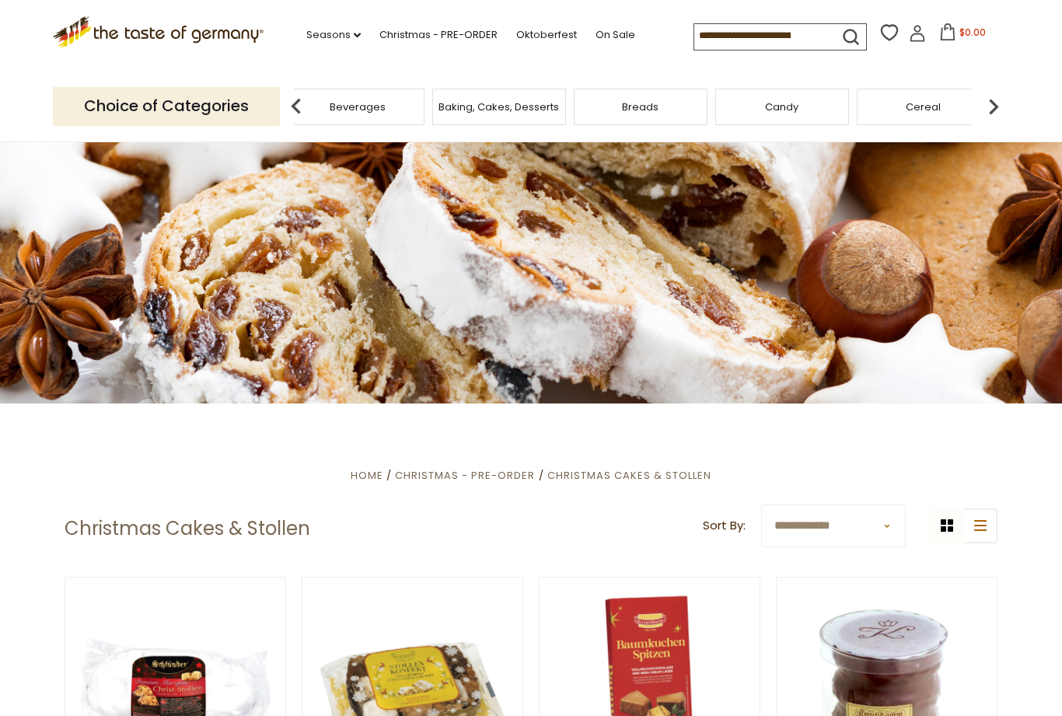
click at [283, 109] on div "Featured Products" at bounding box center [216, 107] width 134 height 37
click at [753, 46] on input at bounding box center [759, 35] width 131 height 22
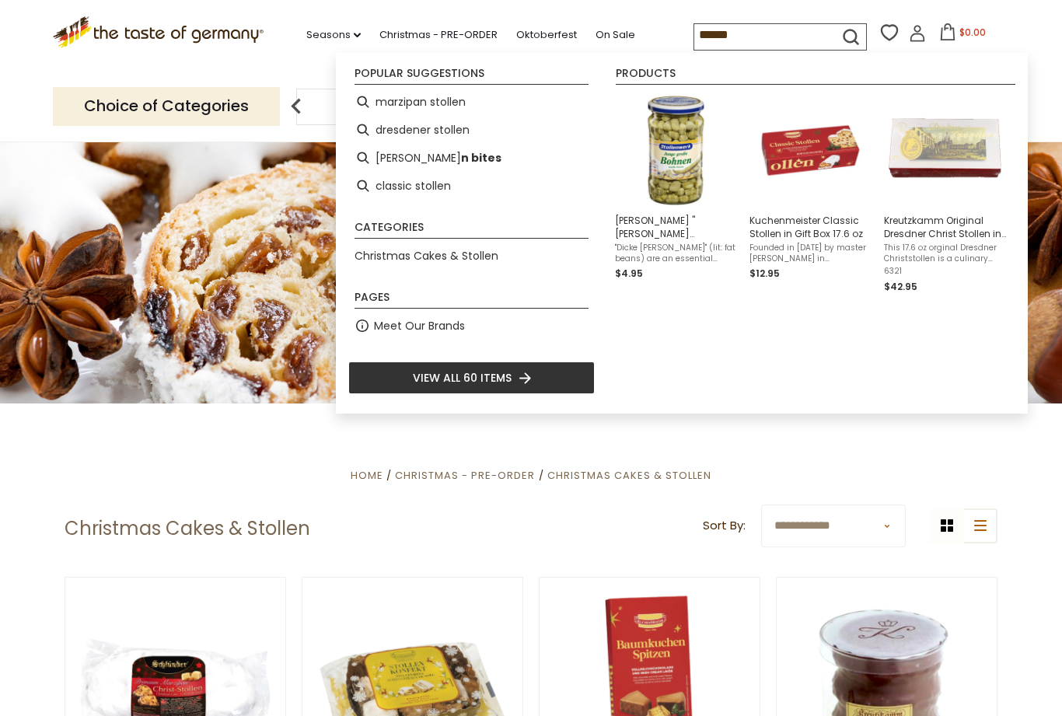
type input "*******"
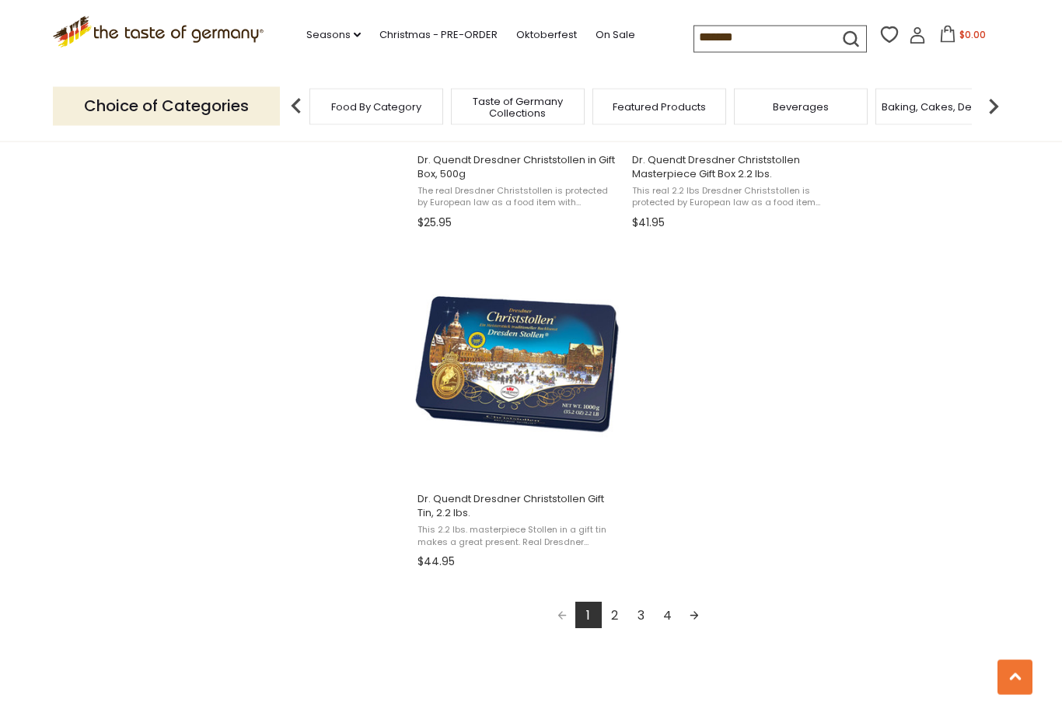
scroll to position [2566, 0]
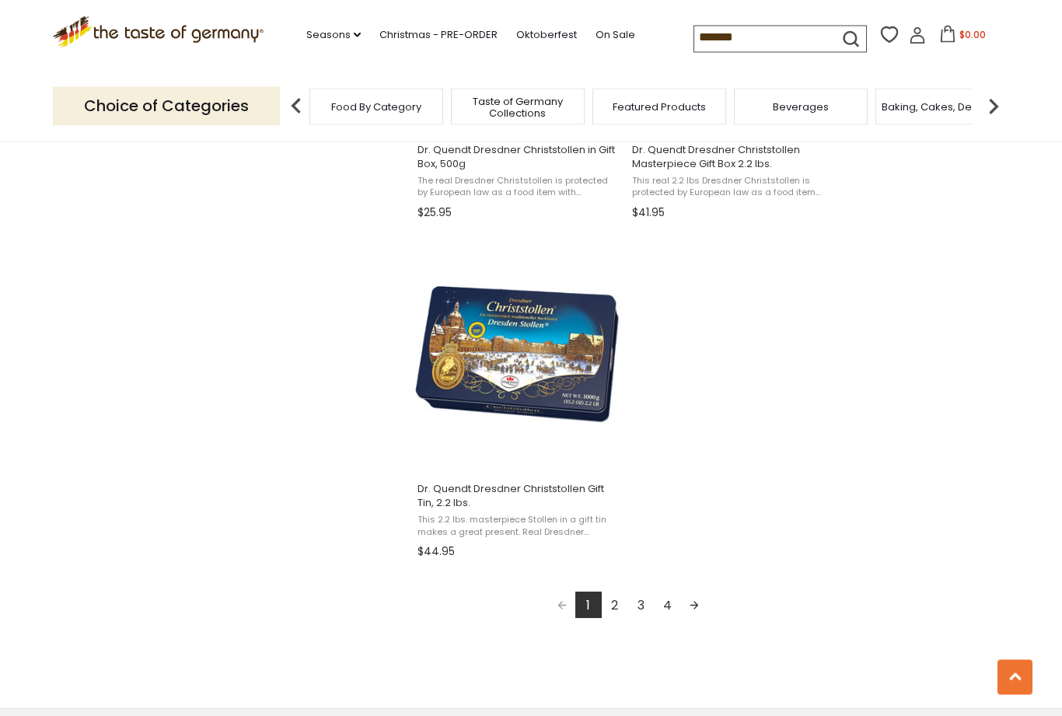
click at [622, 612] on link "2" at bounding box center [615, 605] width 26 height 26
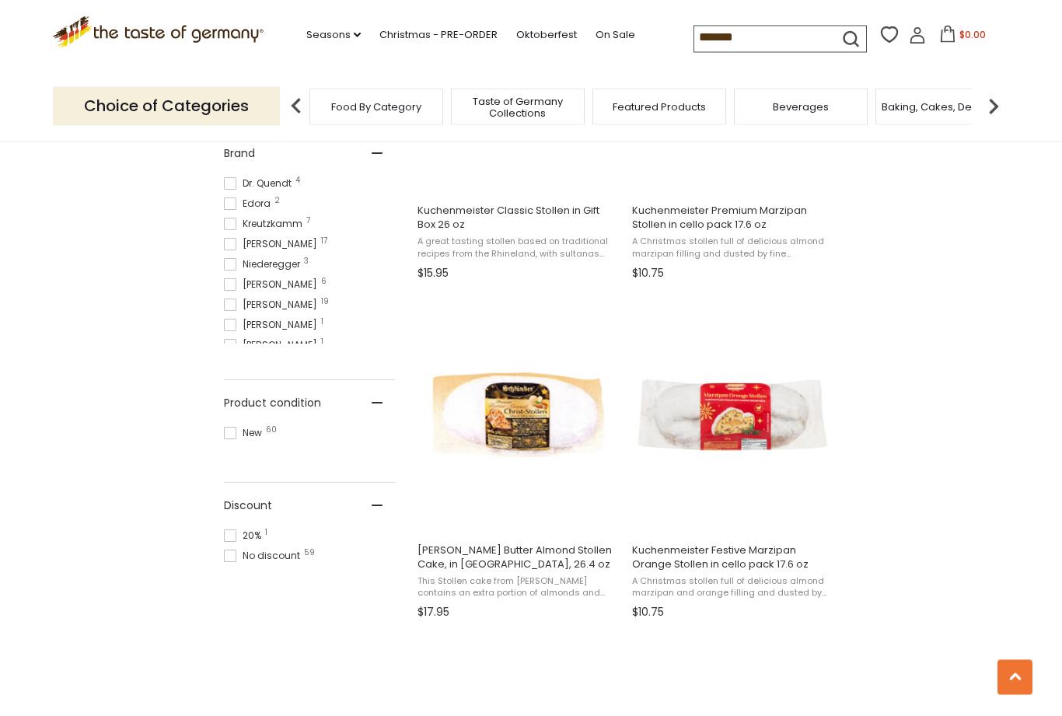
scroll to position [756, 0]
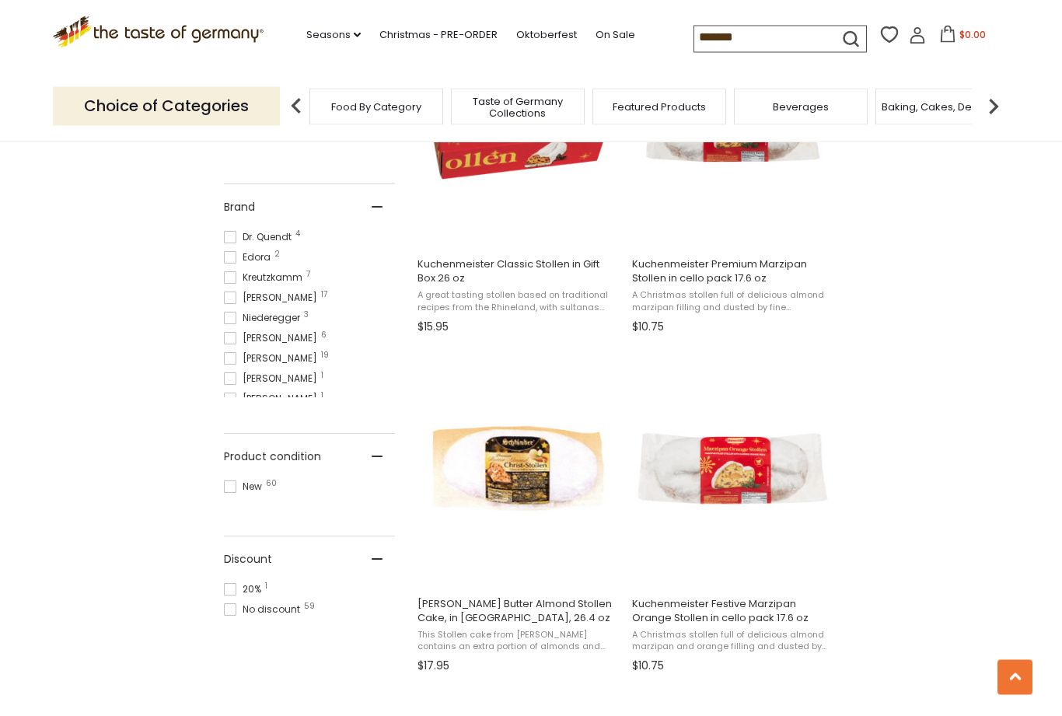
click at [712, 47] on input "*******" at bounding box center [759, 37] width 131 height 22
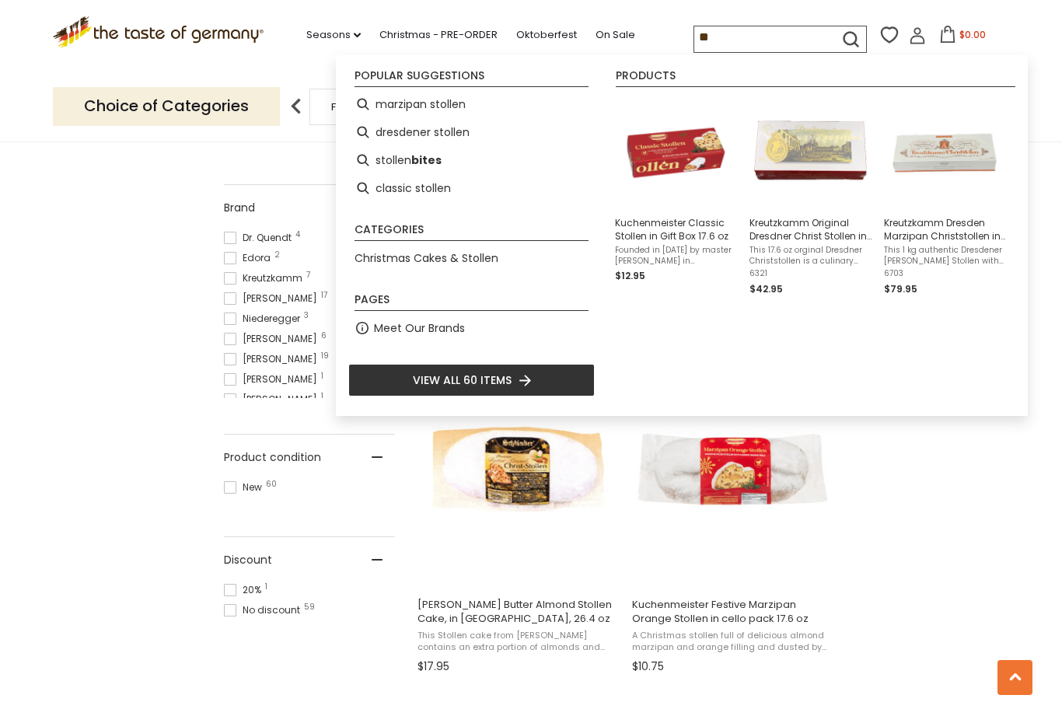
type input "*"
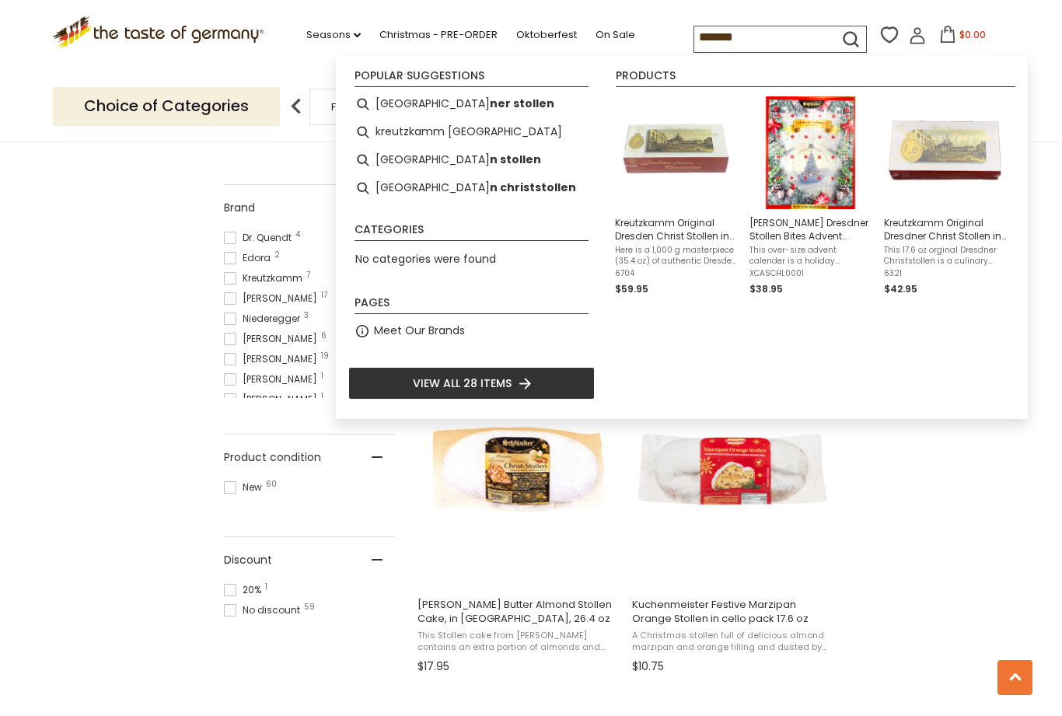
type input "*******"
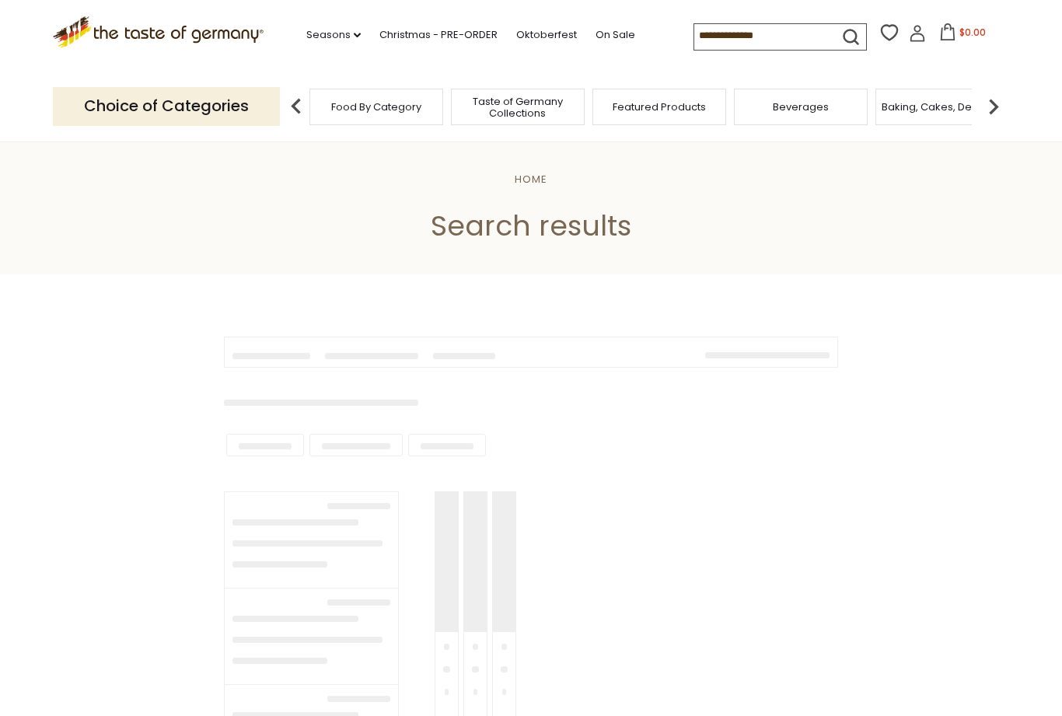
type input "*******"
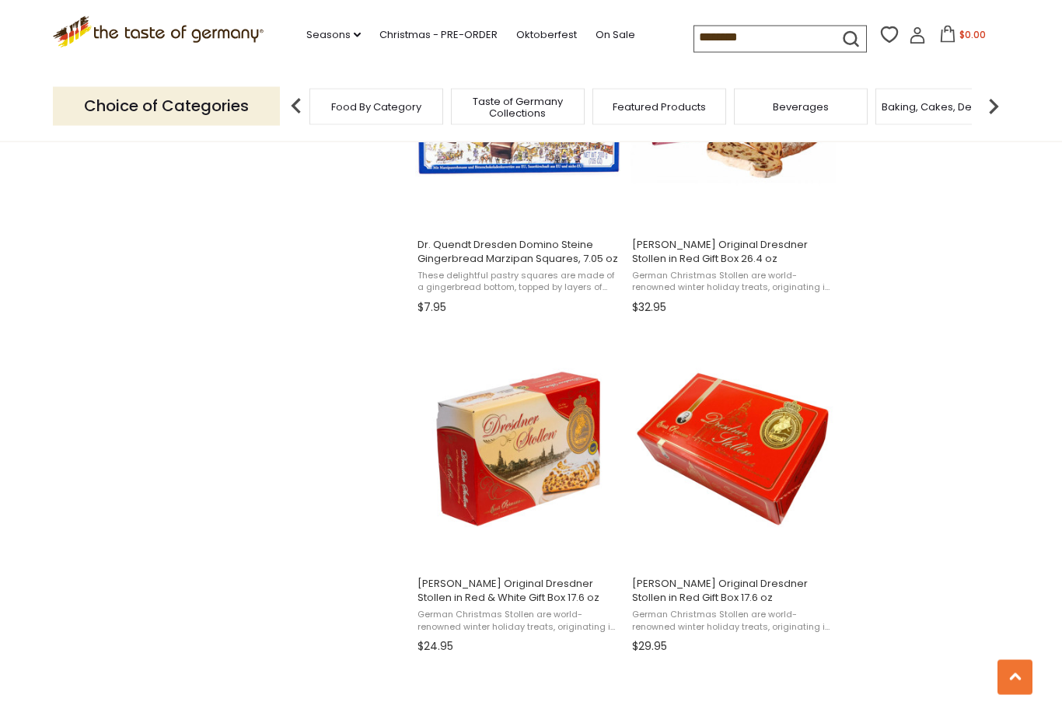
scroll to position [1455, 0]
click at [560, 493] on img "Emil Reimann Original Dresdner Stollen in Red & White Gift Box 17.6 oz" at bounding box center [518, 449] width 206 height 206
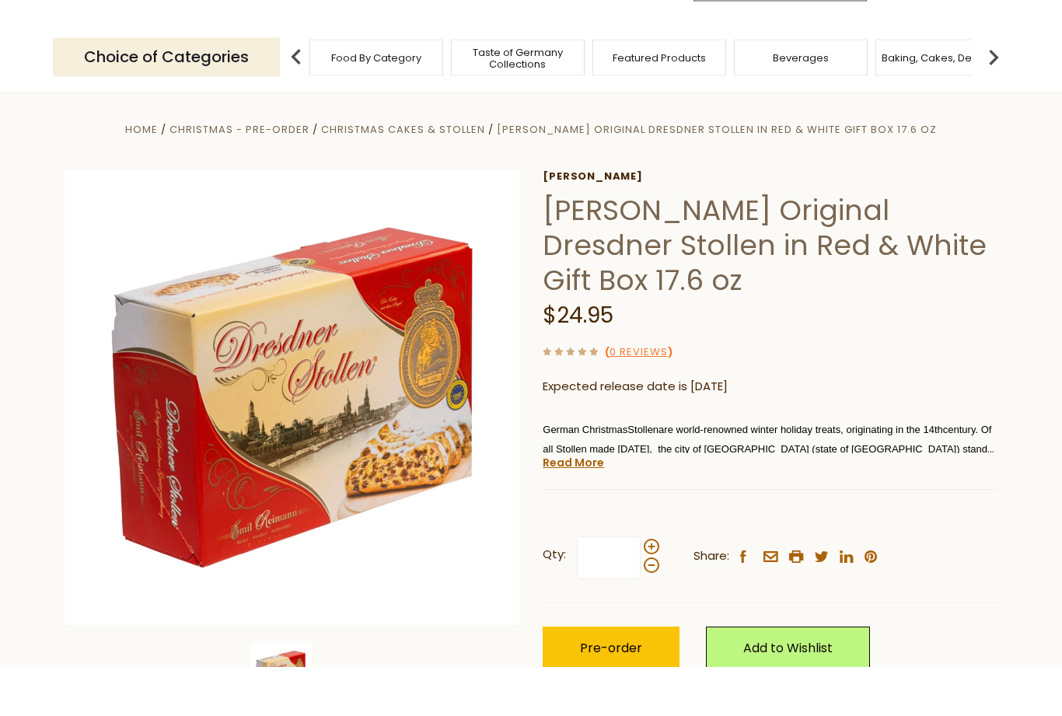
type input "*"
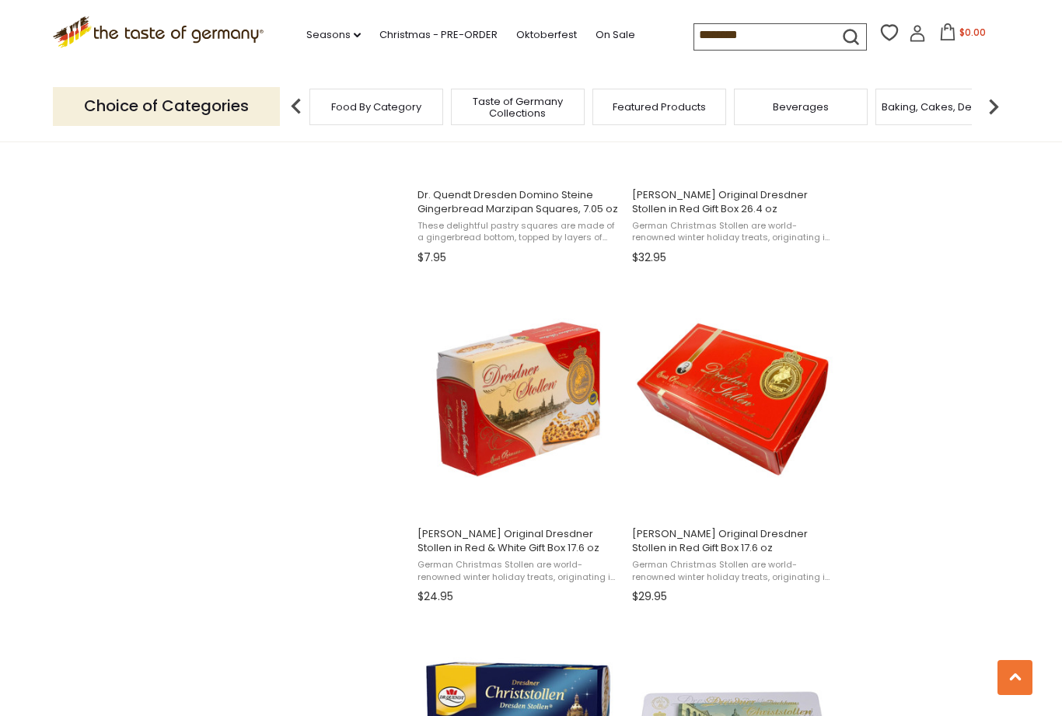
scroll to position [1505, 0]
click at [759, 438] on img "Emil Reimann Original Dresdner Stollen in Red Gift Box 17.6 oz" at bounding box center [733, 399] width 206 height 206
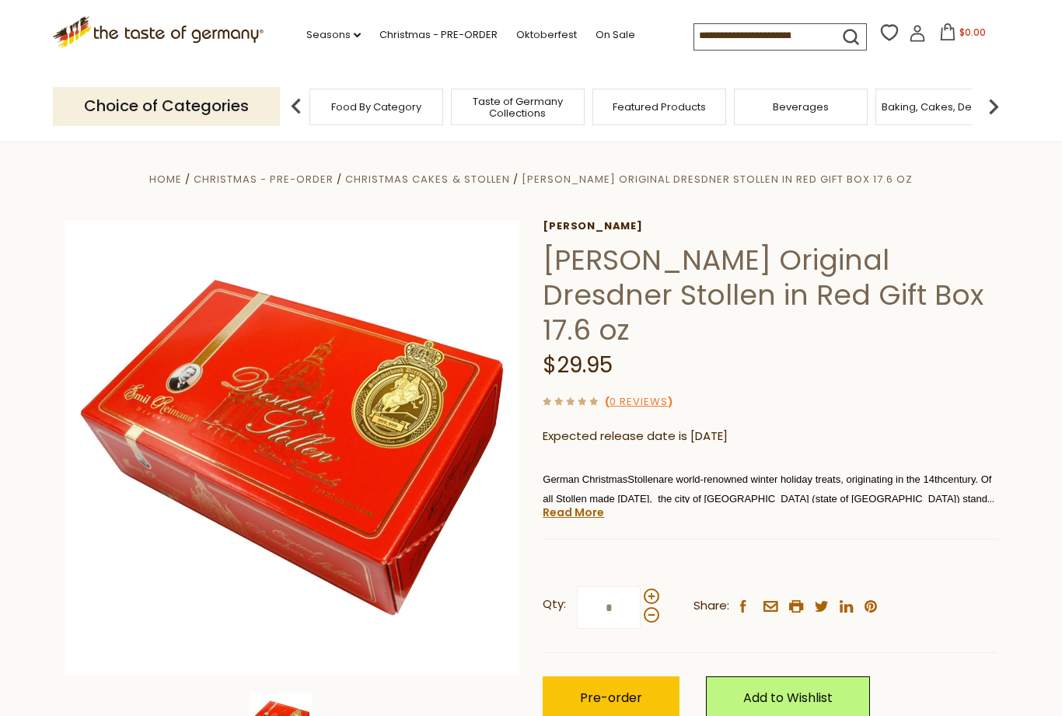
click at [629, 689] on span "Pre-order" at bounding box center [611, 698] width 62 height 18
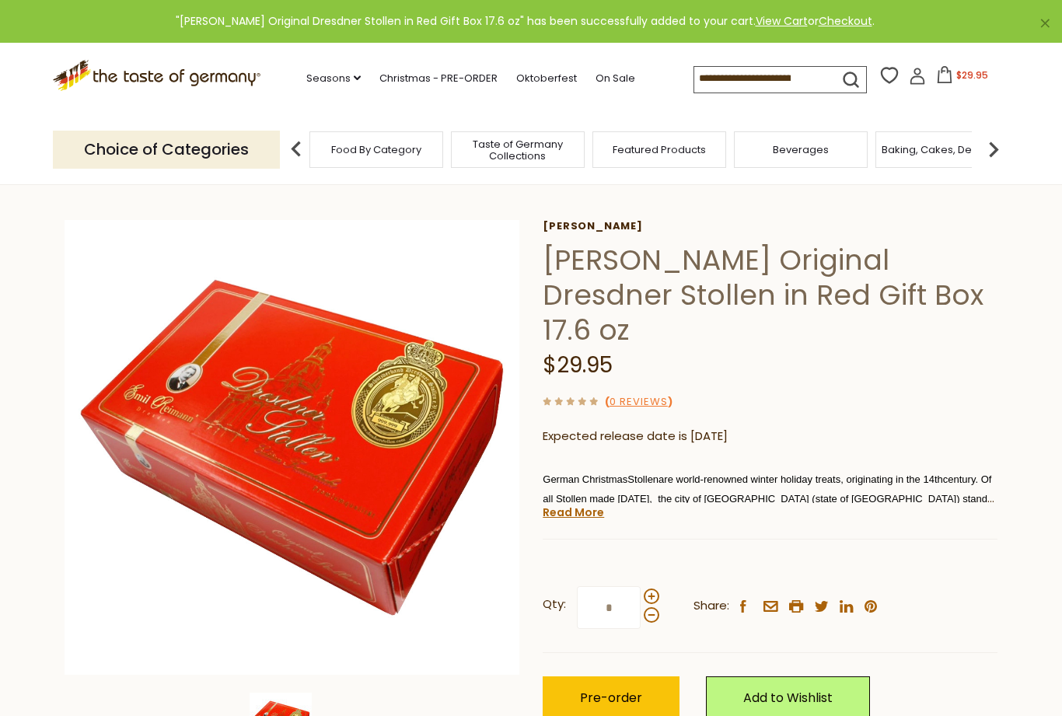
click at [658, 588] on span at bounding box center [652, 596] width 16 height 16
click at [640, 586] on input "*" at bounding box center [609, 607] width 64 height 43
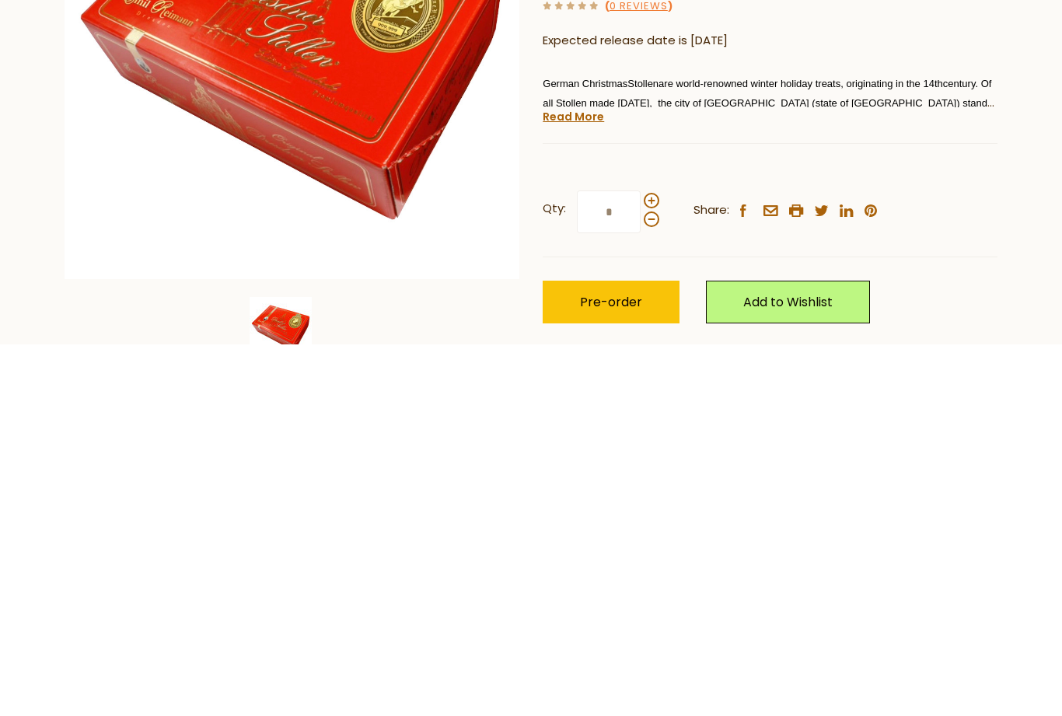
click at [654, 564] on span at bounding box center [652, 572] width 16 height 16
click at [640, 562] on input "*" at bounding box center [609, 583] width 64 height 43
click at [652, 564] on span at bounding box center [652, 572] width 16 height 16
click at [640, 562] on input "*" at bounding box center [609, 583] width 64 height 43
click at [647, 564] on span at bounding box center [652, 572] width 16 height 16
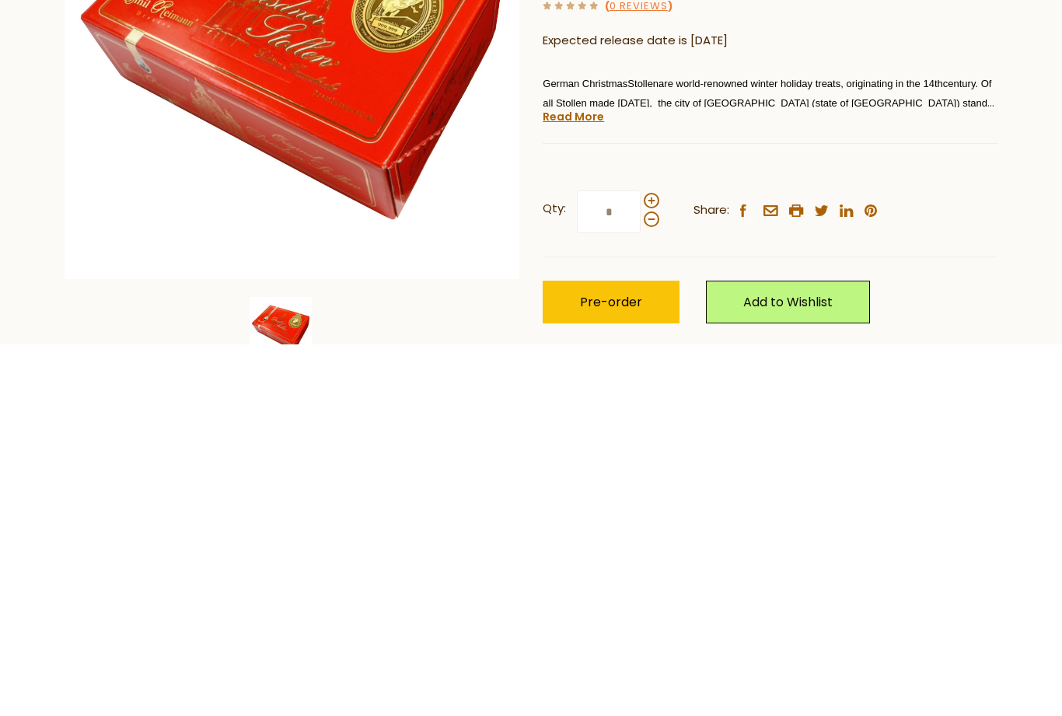
click at [640, 562] on input "*" at bounding box center [609, 583] width 64 height 43
click at [650, 564] on span at bounding box center [652, 572] width 16 height 16
click at [640, 562] on input "*" at bounding box center [609, 583] width 64 height 43
click at [649, 564] on span at bounding box center [652, 572] width 16 height 16
click at [640, 562] on input "**" at bounding box center [609, 583] width 64 height 43
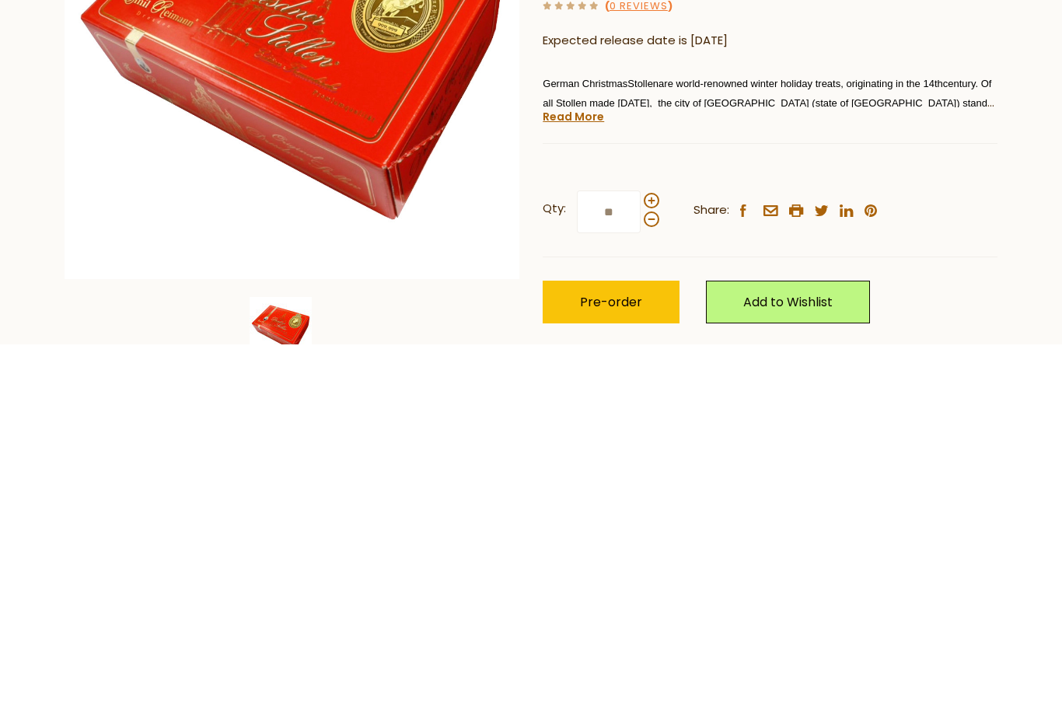
click at [647, 564] on span at bounding box center [652, 572] width 16 height 16
click at [640, 562] on input "**" at bounding box center [609, 583] width 64 height 43
type input "**"
click at [619, 665] on span "Pre-order" at bounding box center [611, 674] width 62 height 18
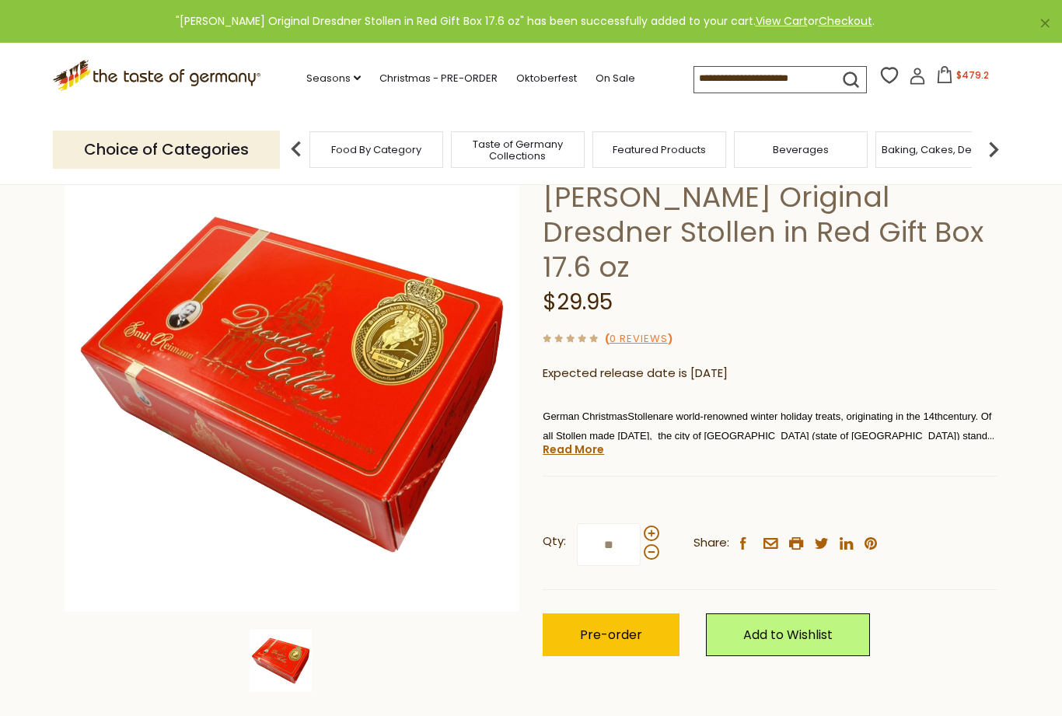
scroll to position [0, 0]
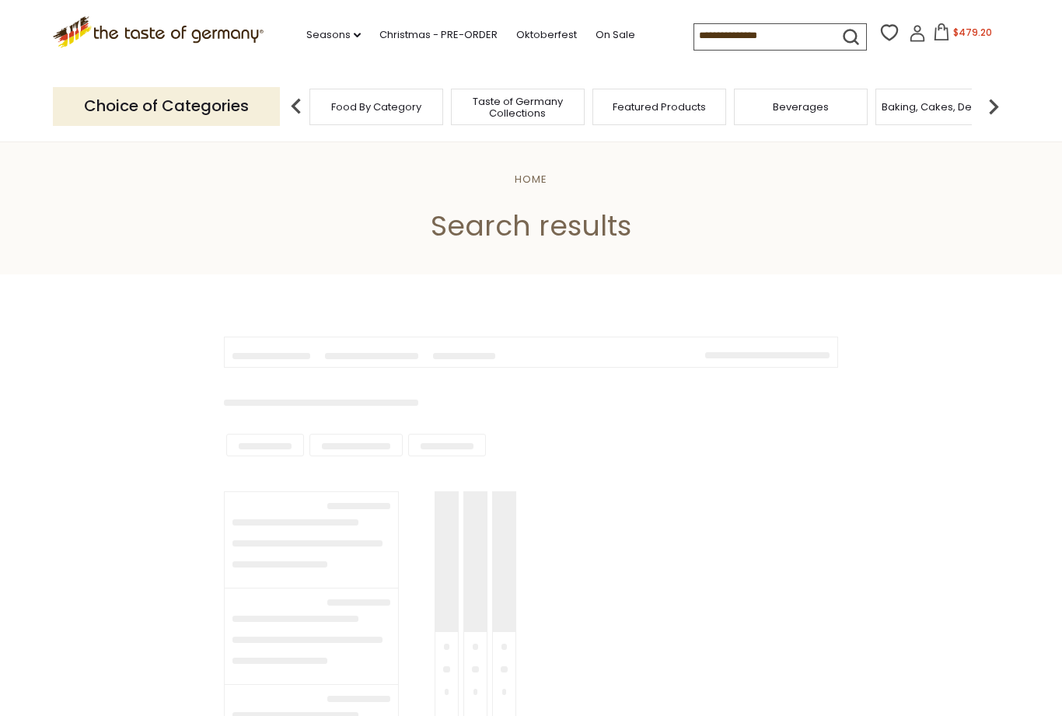
type input "*******"
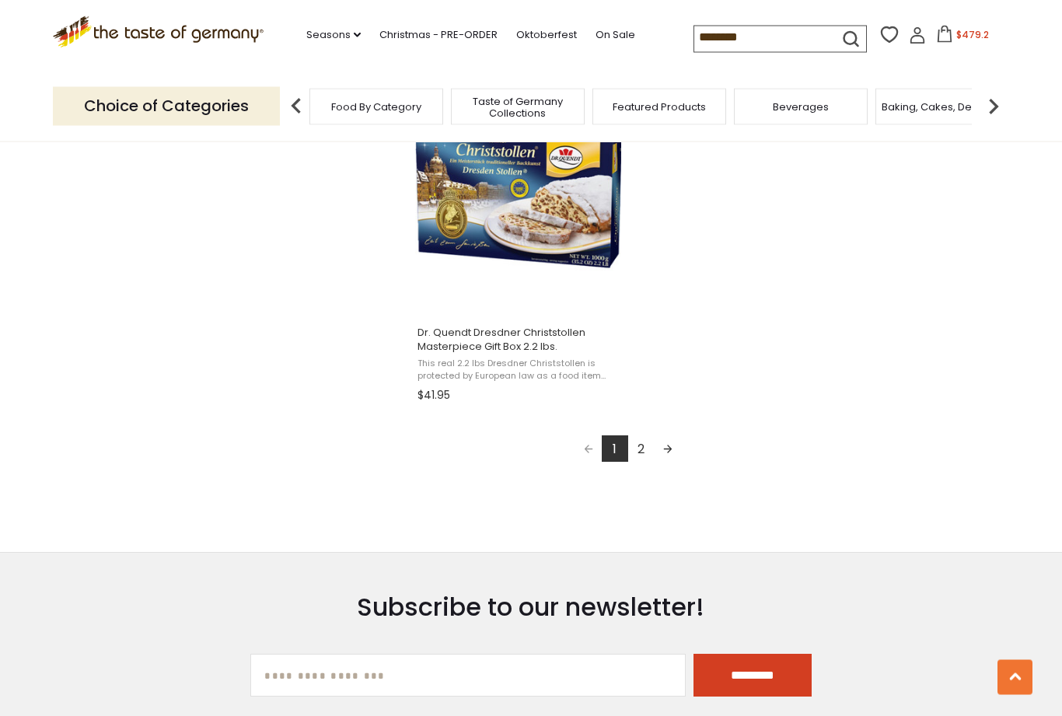
scroll to position [2743, 0]
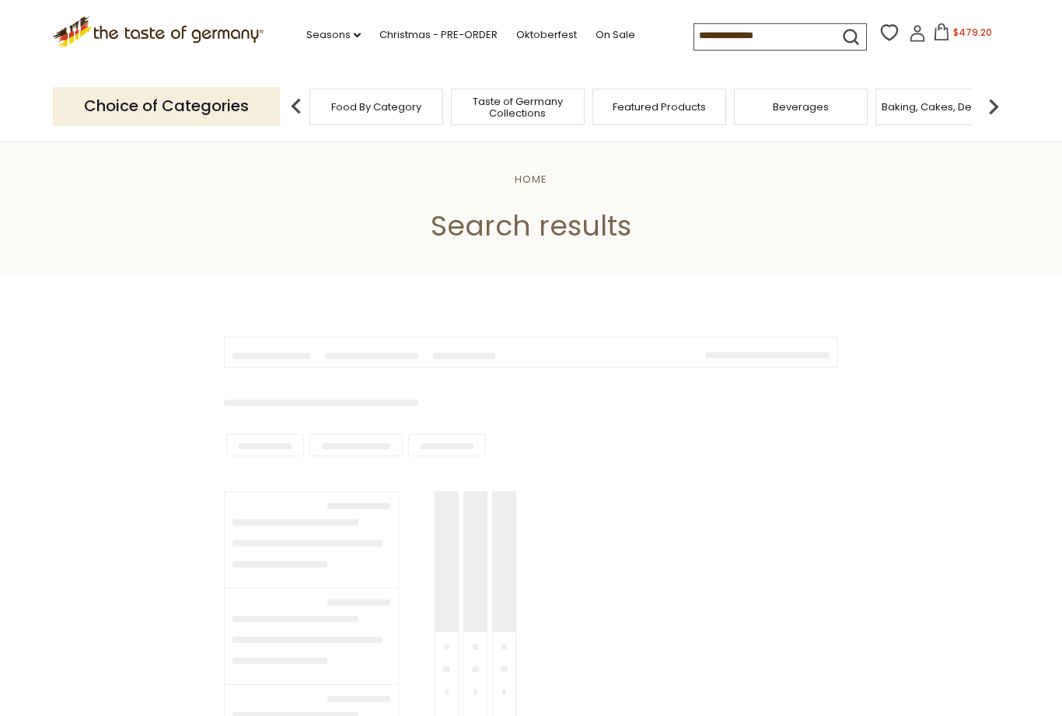
type input "*******"
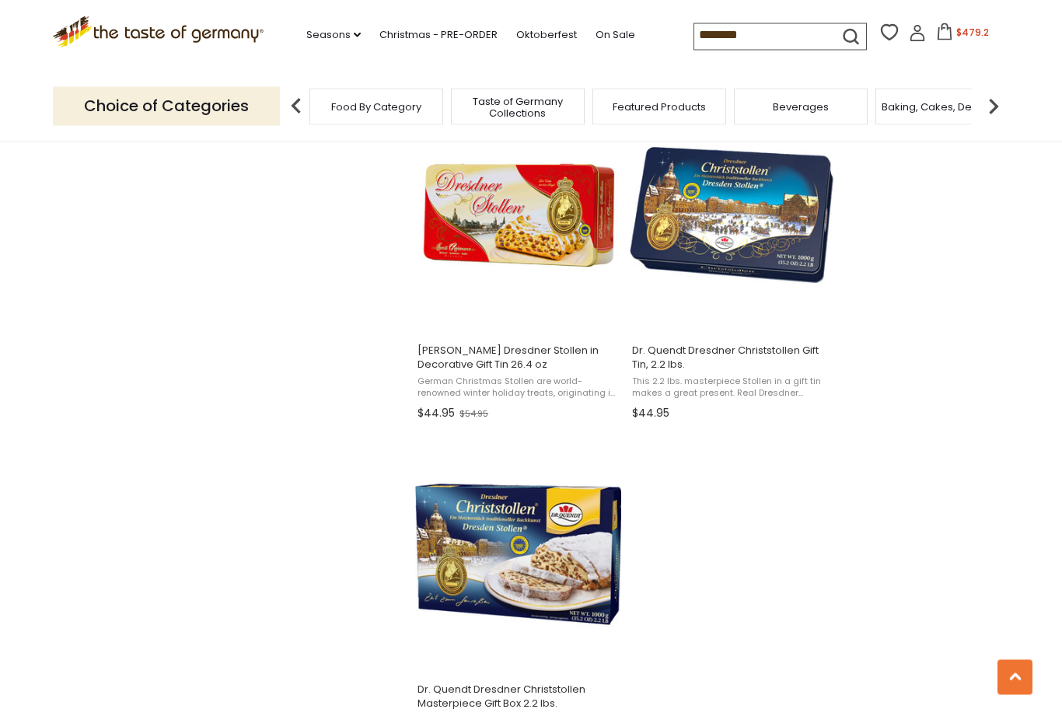
scroll to position [2243, 0]
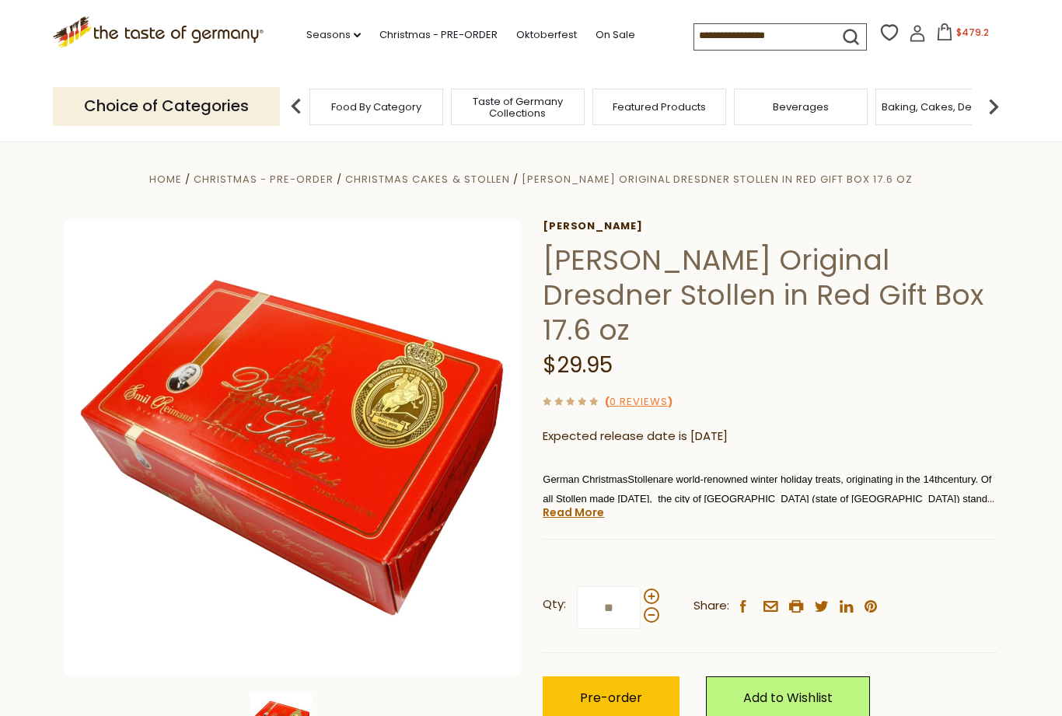
scroll to position [6, 0]
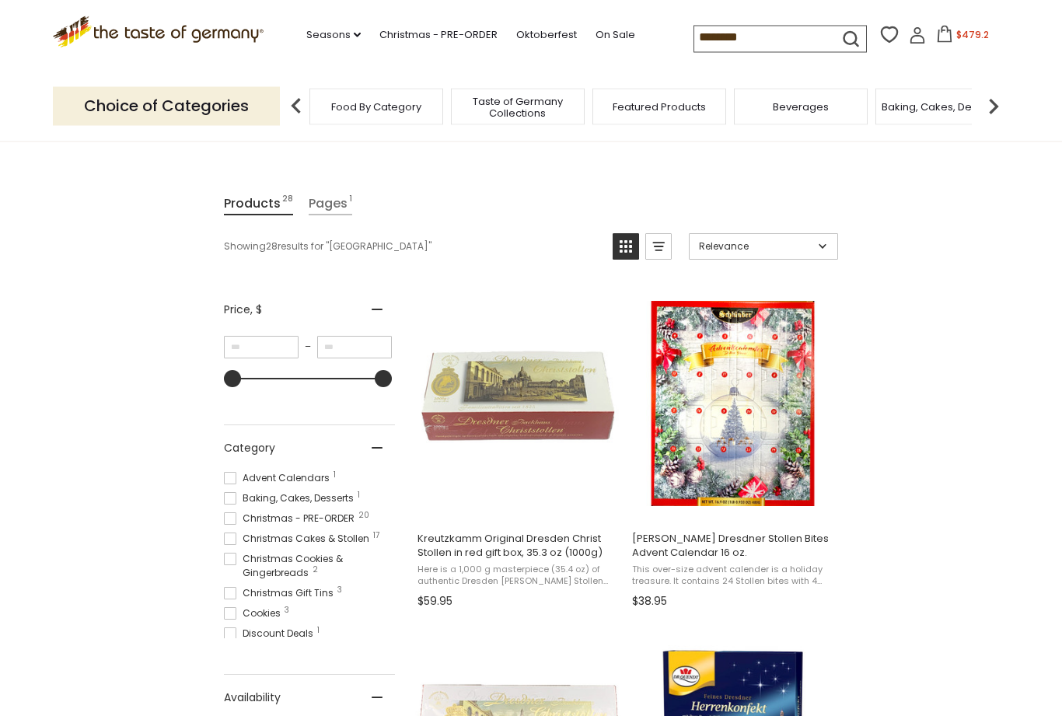
scroll to position [157, 0]
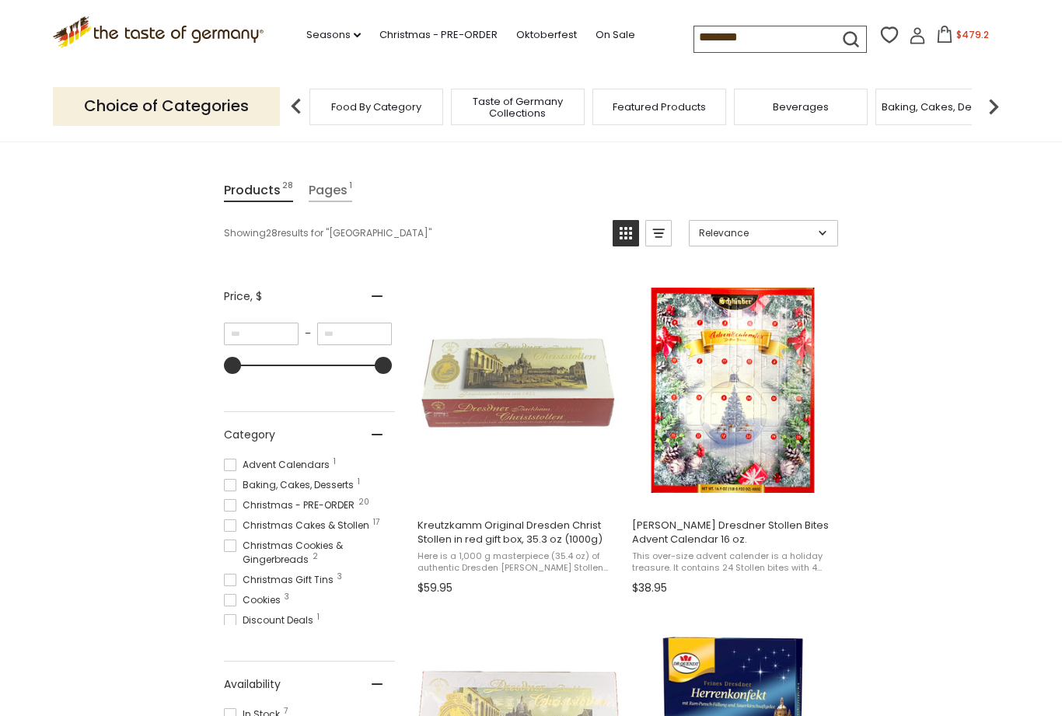
click at [722, 32] on input "*******" at bounding box center [759, 37] width 131 height 22
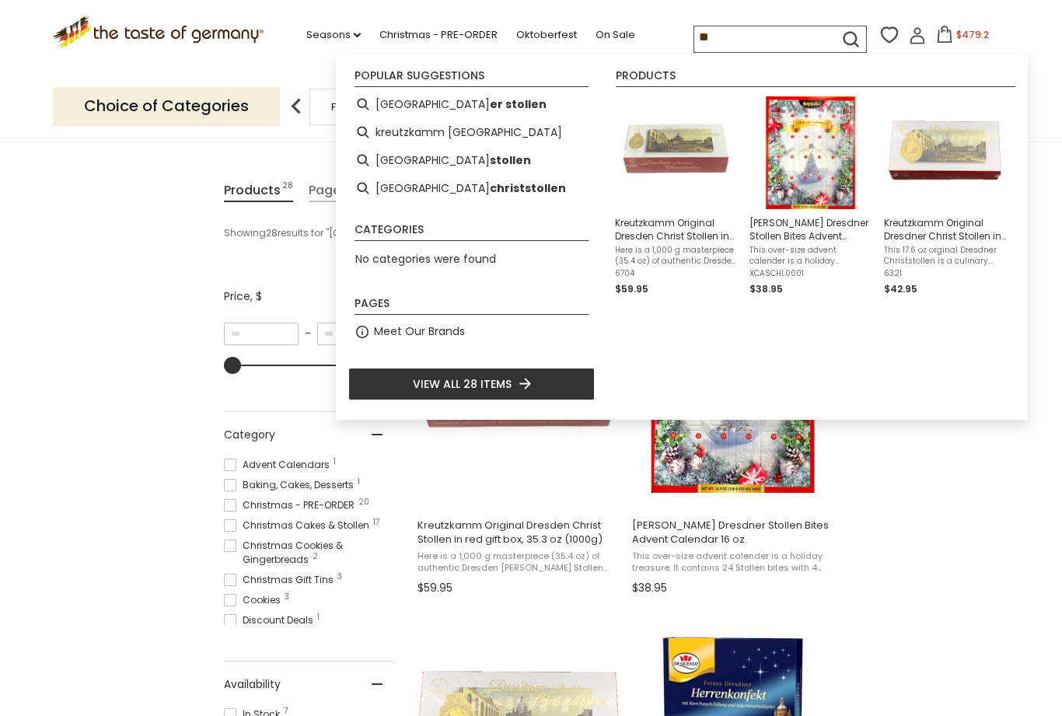
type input "*"
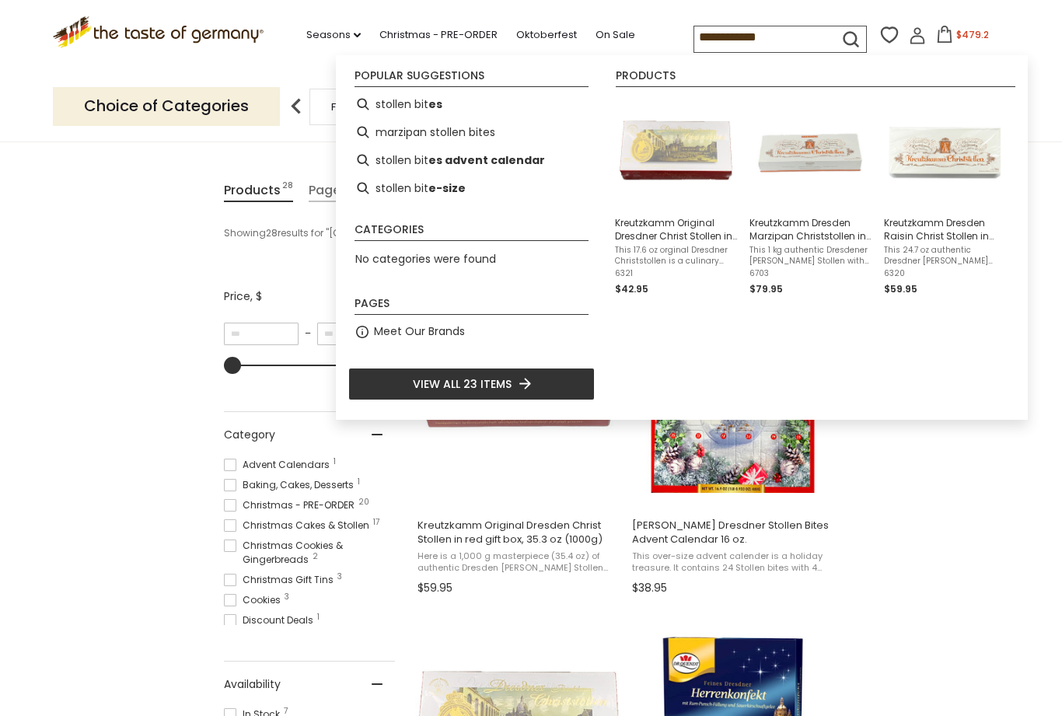
type input "**********"
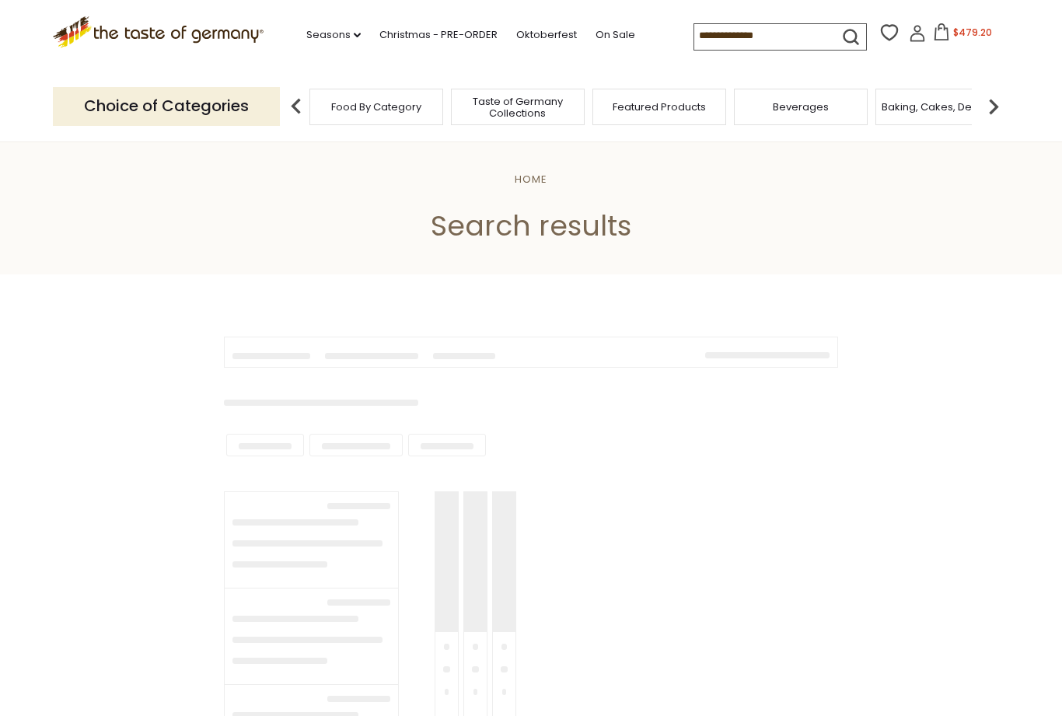
type input "**********"
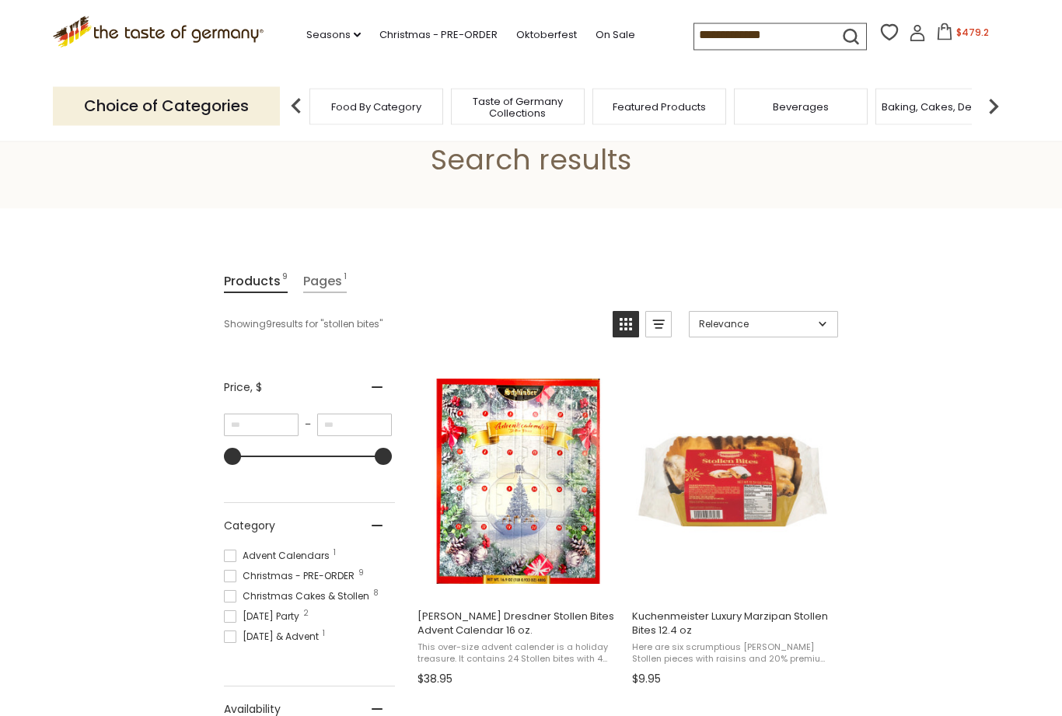
scroll to position [66, 0]
click at [742, 487] on img "Kuchenmeister Luxury Marzipan Stollen Bites 12.4 oz" at bounding box center [733, 481] width 206 height 206
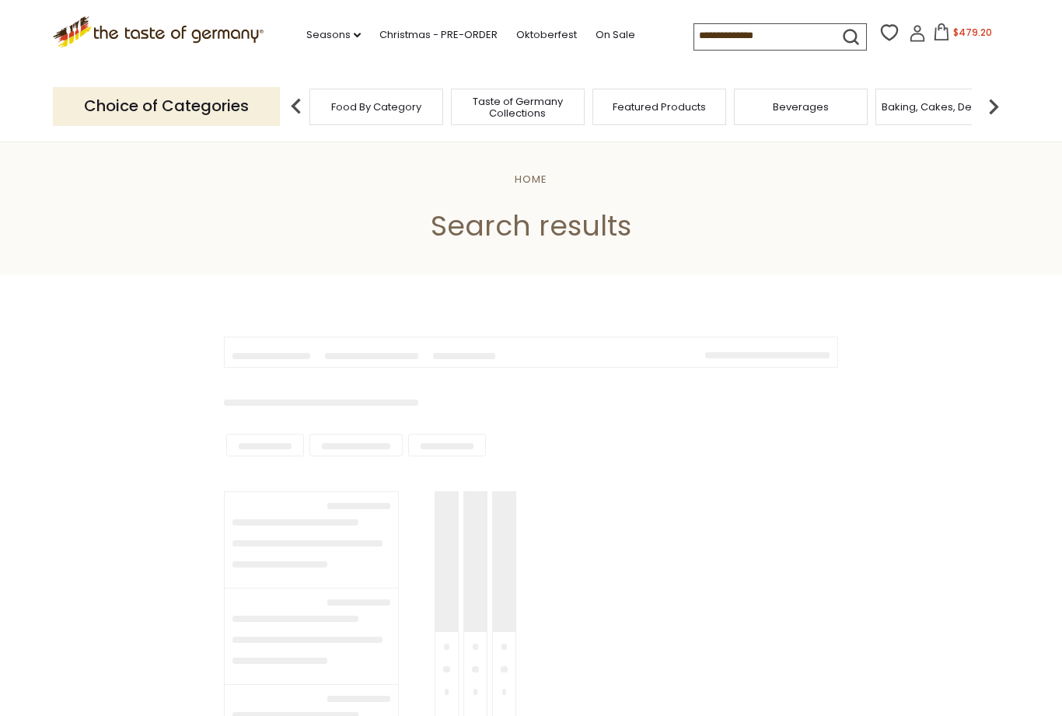
type input "**********"
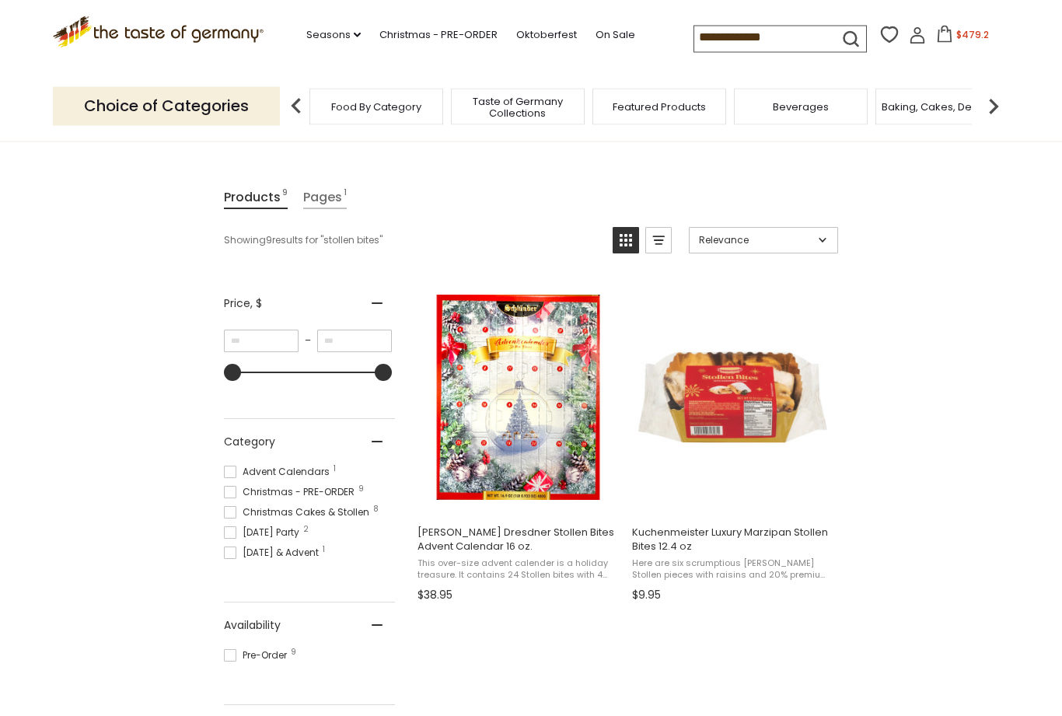
scroll to position [150, 0]
click at [533, 465] on img "Schluender Dresdner Stollen Bites Advent Calendar 16 oz." at bounding box center [518, 398] width 206 height 206
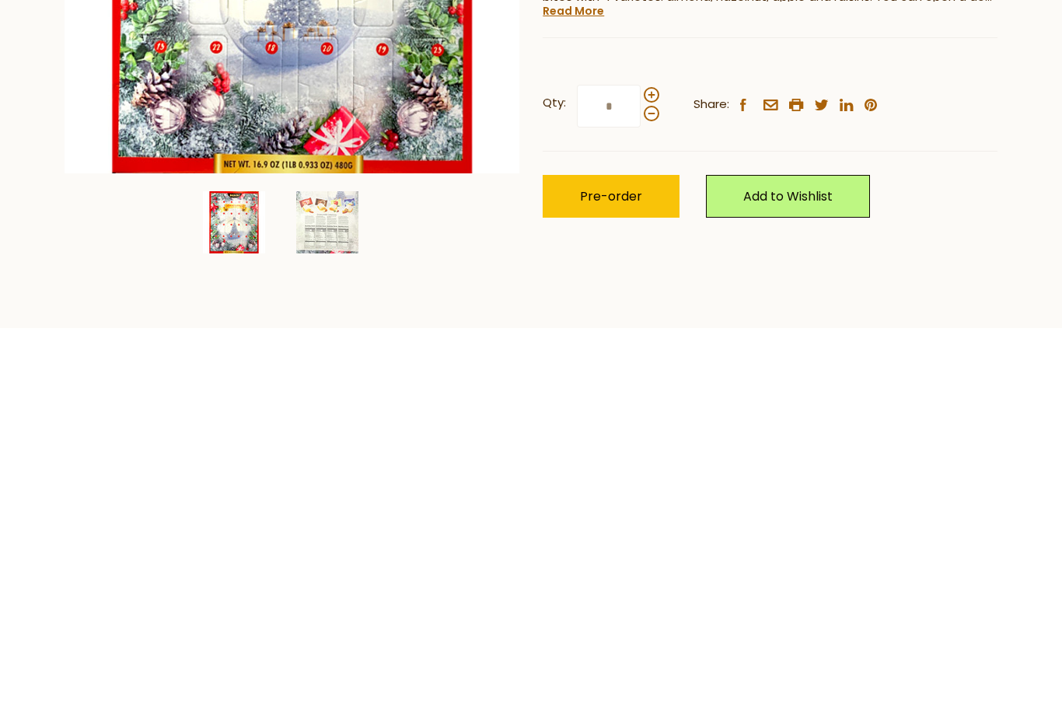
click at [313, 563] on img at bounding box center [327, 594] width 62 height 62
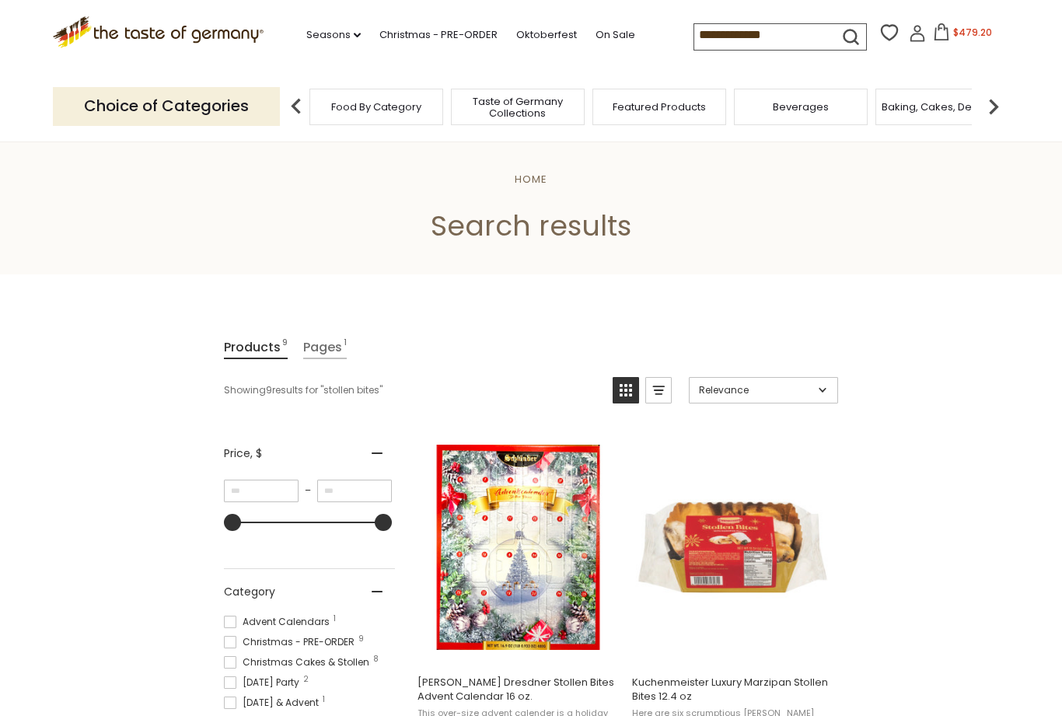
scroll to position [200, 0]
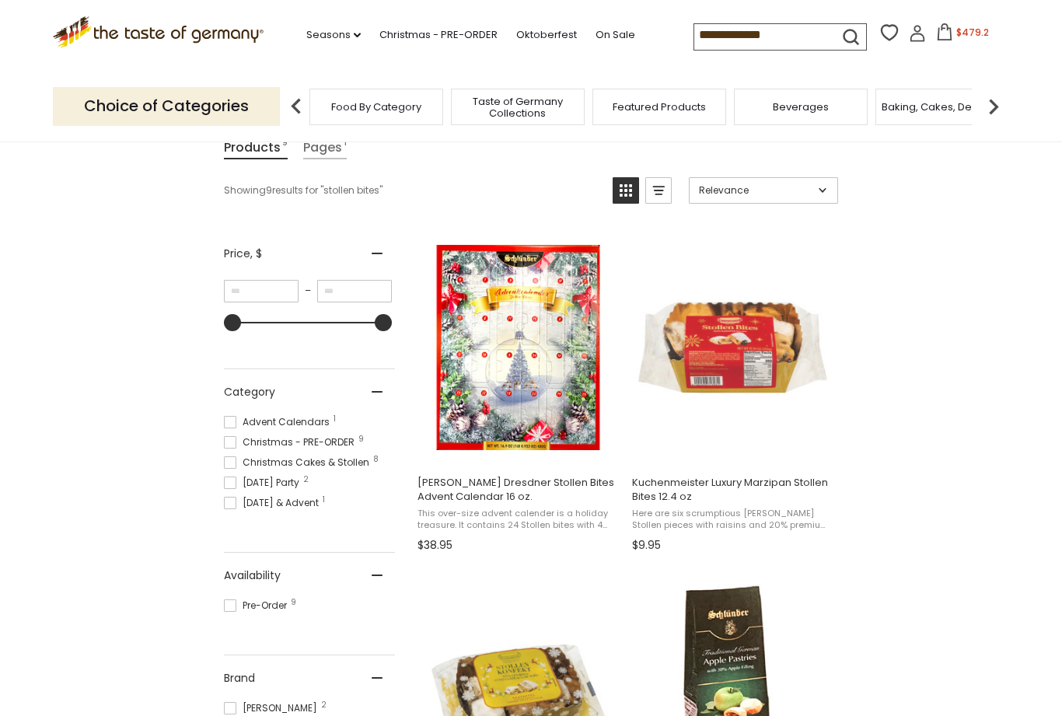
click at [770, 392] on img "Kuchenmeister Luxury Marzipan Stollen Bites 12.4 oz" at bounding box center [733, 348] width 206 height 206
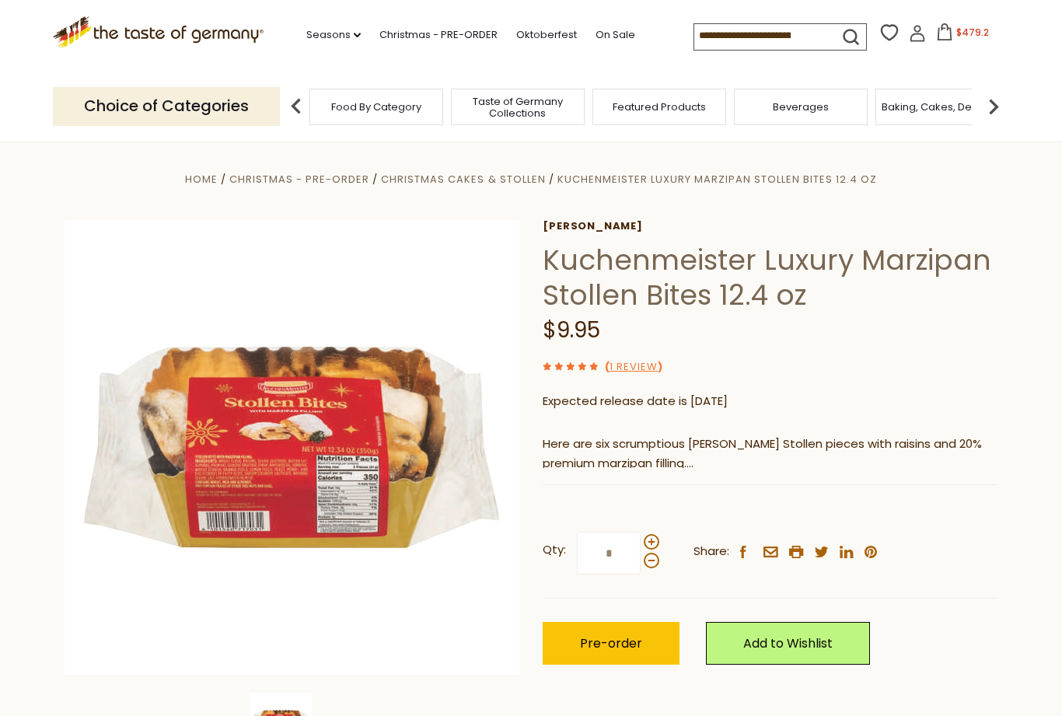
click at [654, 542] on span at bounding box center [652, 542] width 16 height 16
click at [640, 542] on input "*" at bounding box center [609, 553] width 64 height 43
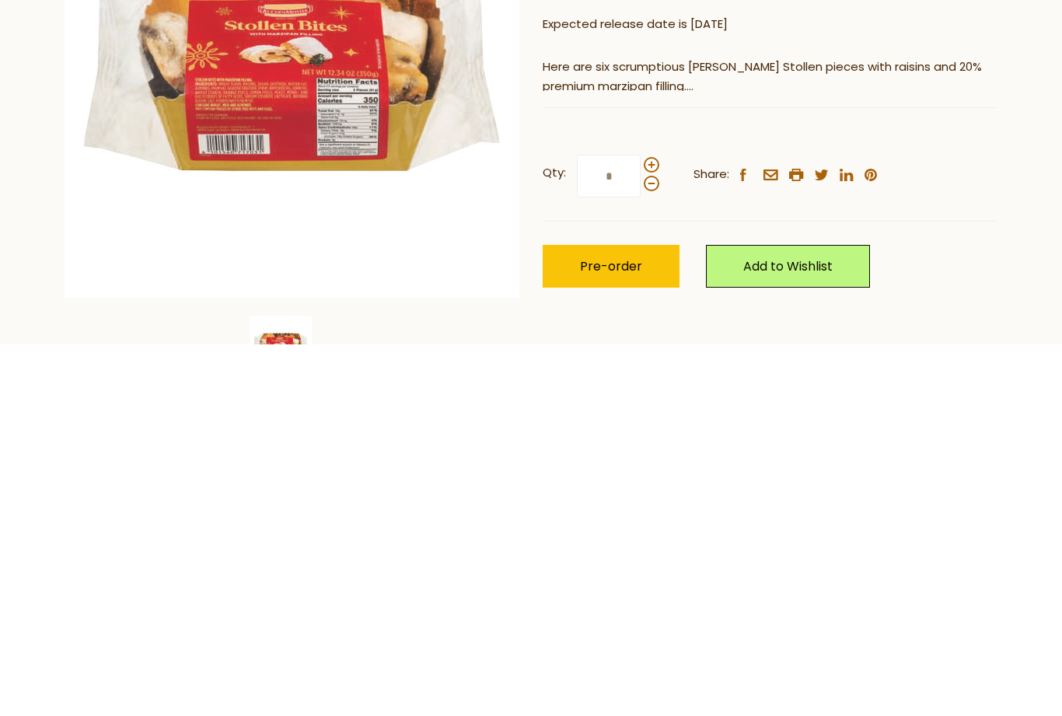
click at [654, 528] on span at bounding box center [652, 536] width 16 height 16
click at [640, 526] on input "*" at bounding box center [609, 547] width 64 height 43
click at [656, 528] on span at bounding box center [652, 536] width 16 height 16
click at [640, 526] on input "*" at bounding box center [609, 547] width 64 height 43
click at [658, 528] on span at bounding box center [652, 536] width 16 height 16
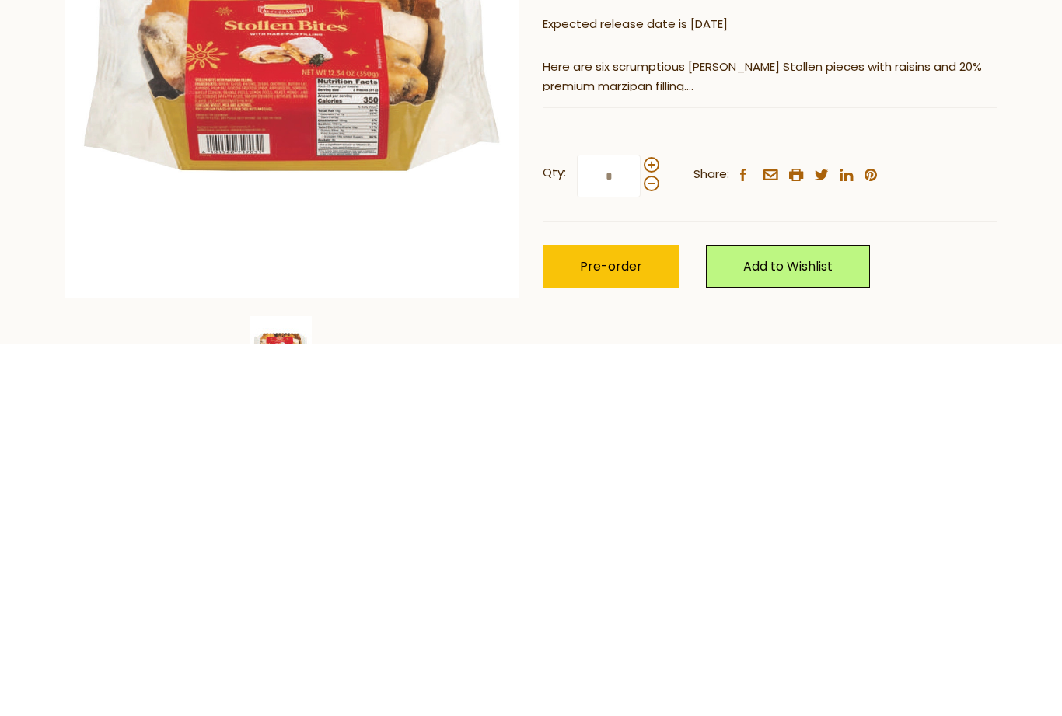
click at [640, 526] on input "*" at bounding box center [609, 547] width 64 height 43
click at [655, 528] on span at bounding box center [652, 536] width 16 height 16
click at [640, 526] on input "*" at bounding box center [609, 547] width 64 height 43
click at [651, 528] on span at bounding box center [652, 536] width 16 height 16
click at [640, 526] on input "**" at bounding box center [609, 547] width 64 height 43
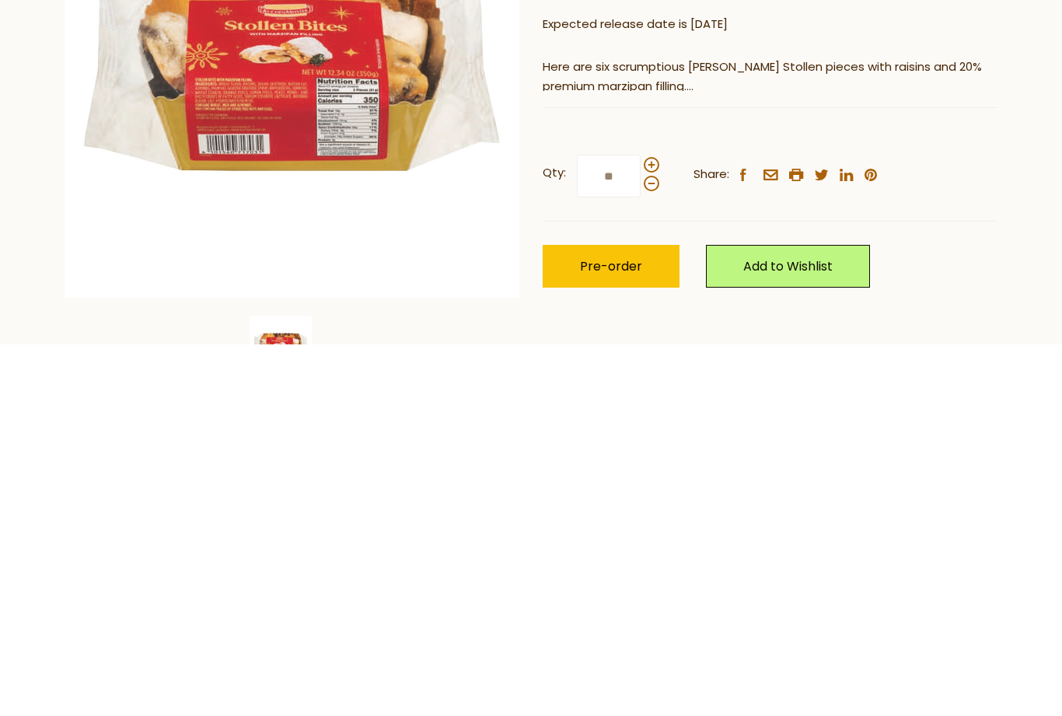
click at [651, 528] on span at bounding box center [652, 536] width 16 height 16
click at [640, 526] on input "**" at bounding box center [609, 547] width 64 height 43
click at [658, 528] on div at bounding box center [652, 545] width 16 height 34
click at [640, 526] on input "**" at bounding box center [609, 547] width 64 height 43
click at [637, 629] on span "Pre-order" at bounding box center [611, 638] width 62 height 18
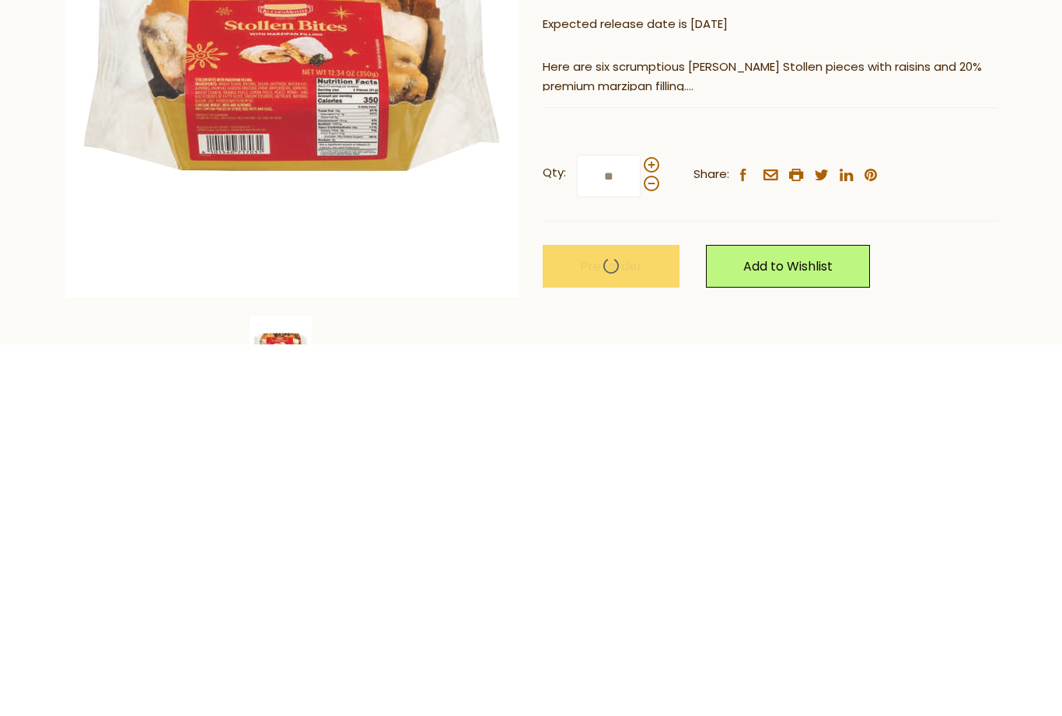
scroll to position [378, 0]
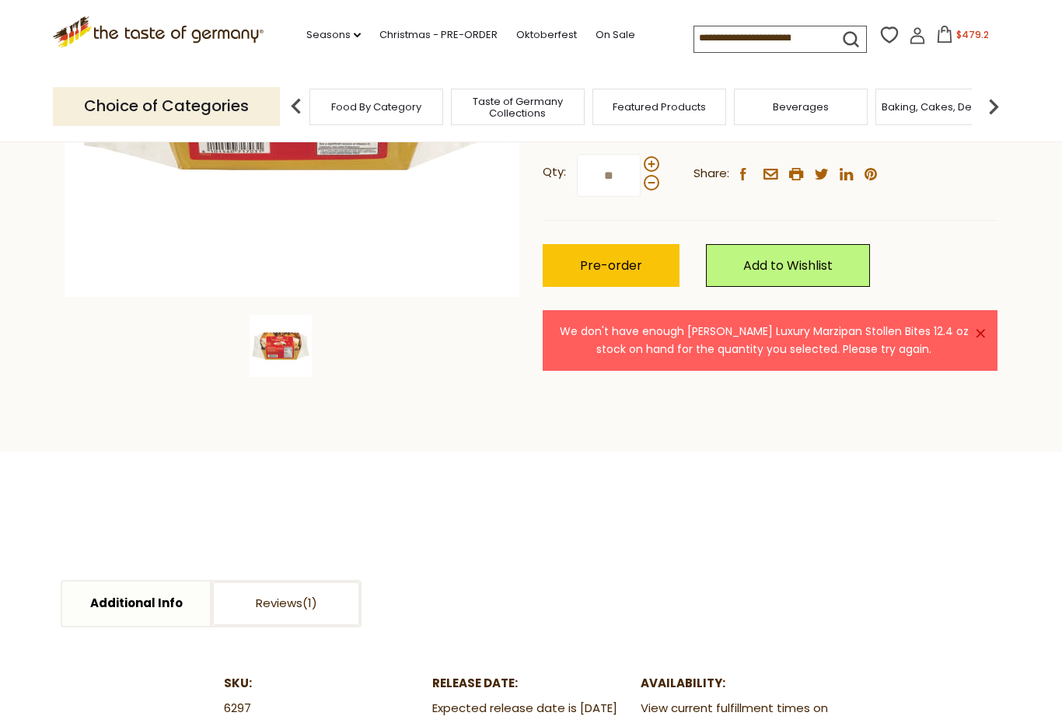
click at [656, 183] on span at bounding box center [652, 183] width 16 height 16
click at [640, 183] on input "**" at bounding box center [609, 175] width 64 height 43
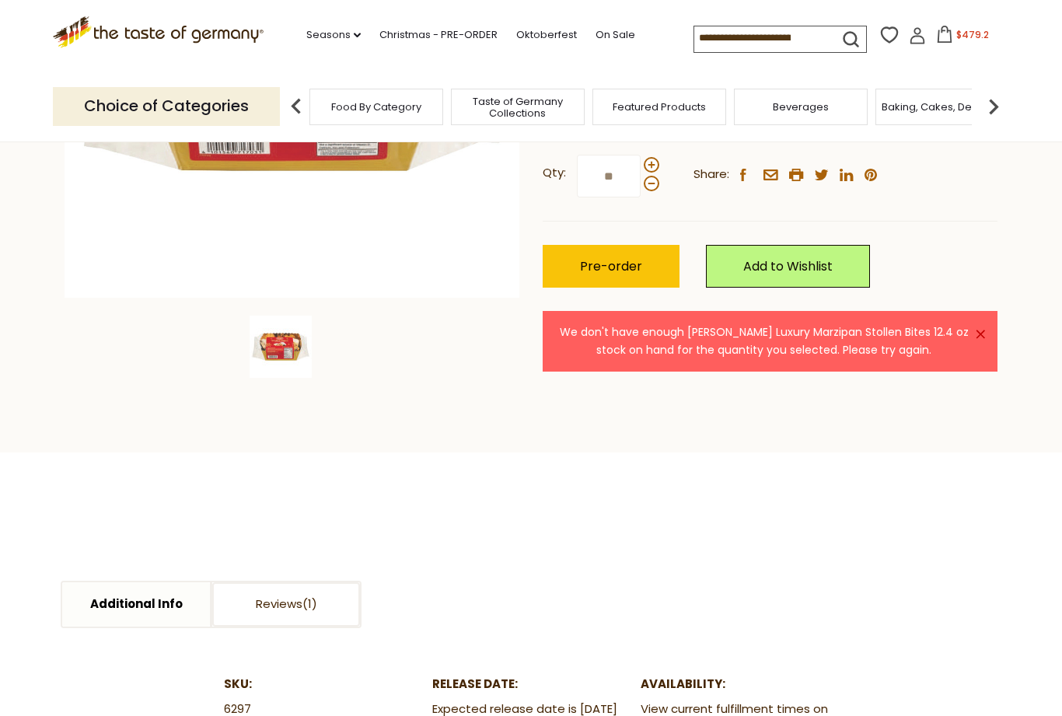
click at [656, 180] on span at bounding box center [652, 184] width 16 height 16
click at [640, 180] on input "**" at bounding box center [609, 176] width 64 height 43
click at [651, 187] on span at bounding box center [652, 184] width 16 height 16
click at [640, 187] on input "**" at bounding box center [609, 176] width 64 height 43
click at [648, 162] on span at bounding box center [652, 165] width 16 height 16
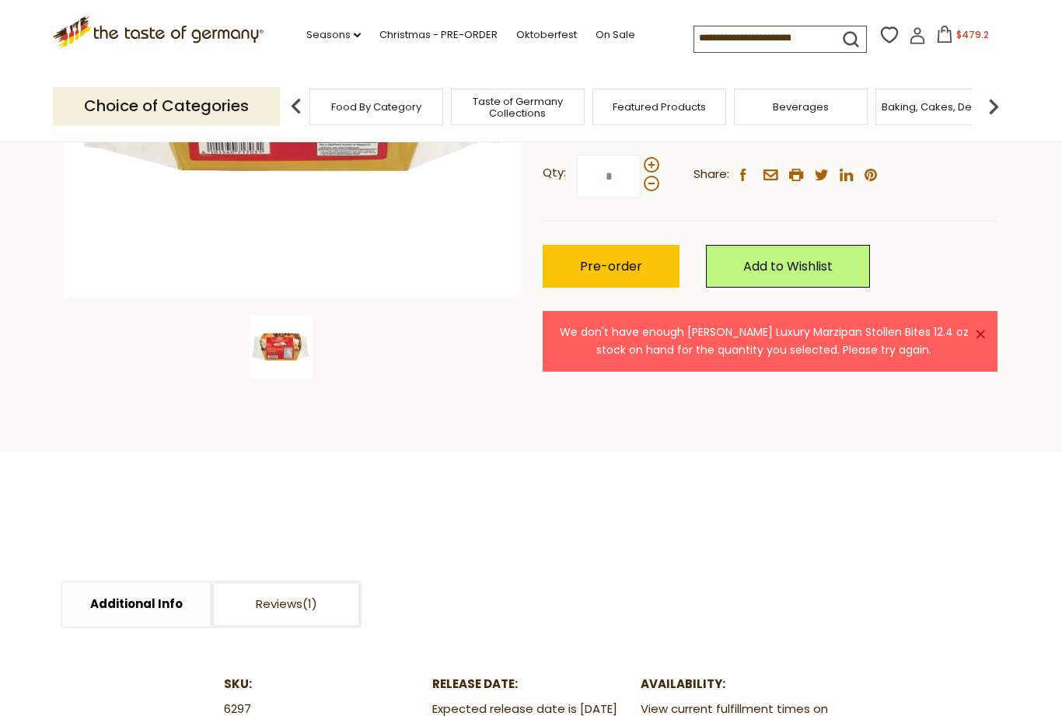
click at [640, 162] on input "*" at bounding box center [609, 176] width 64 height 43
click at [656, 186] on span at bounding box center [652, 184] width 16 height 16
click at [640, 186] on input "**" at bounding box center [609, 176] width 64 height 43
click at [650, 185] on span at bounding box center [652, 184] width 16 height 16
click at [640, 185] on input "*" at bounding box center [609, 176] width 64 height 43
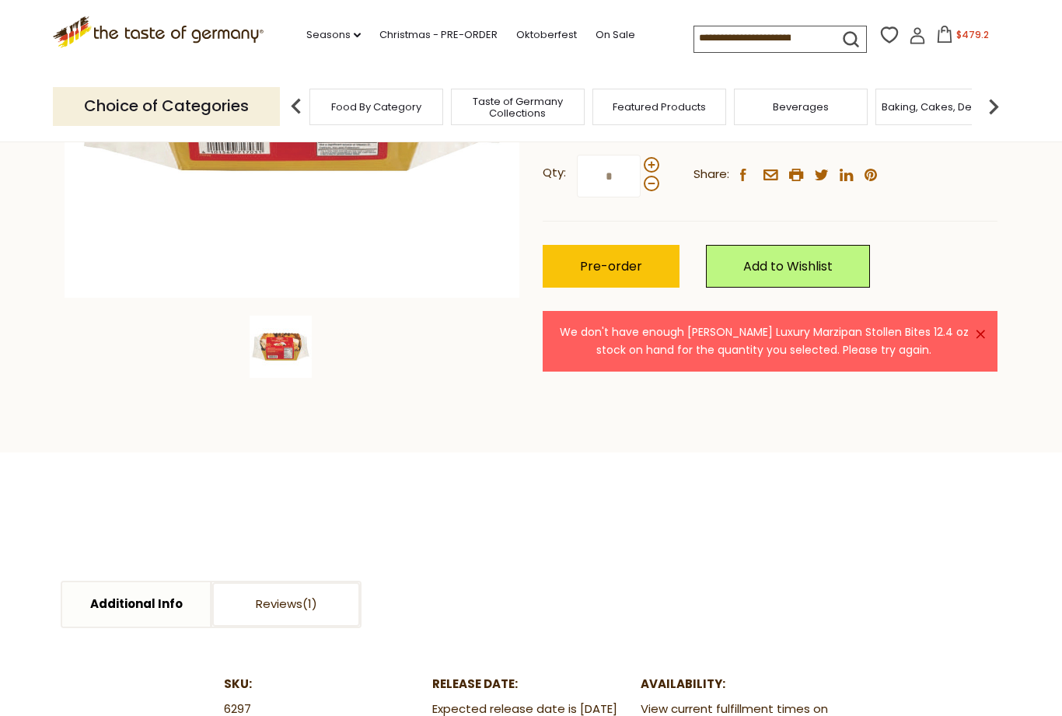
click at [637, 274] on button "Pre-order" at bounding box center [610, 266] width 137 height 43
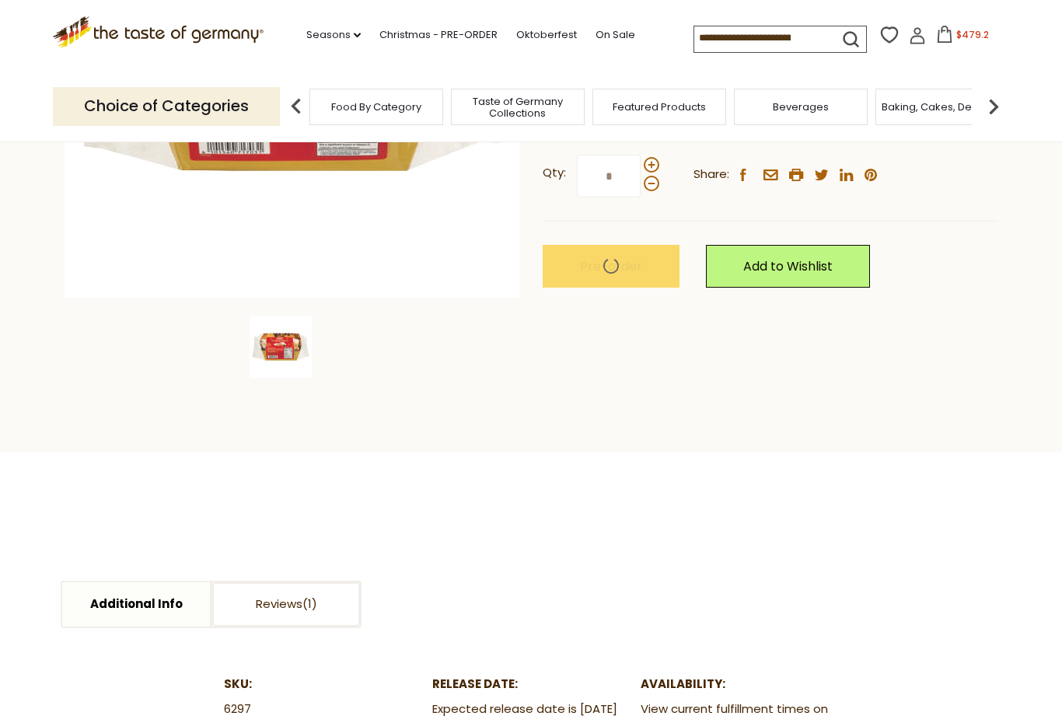
scroll to position [378, 0]
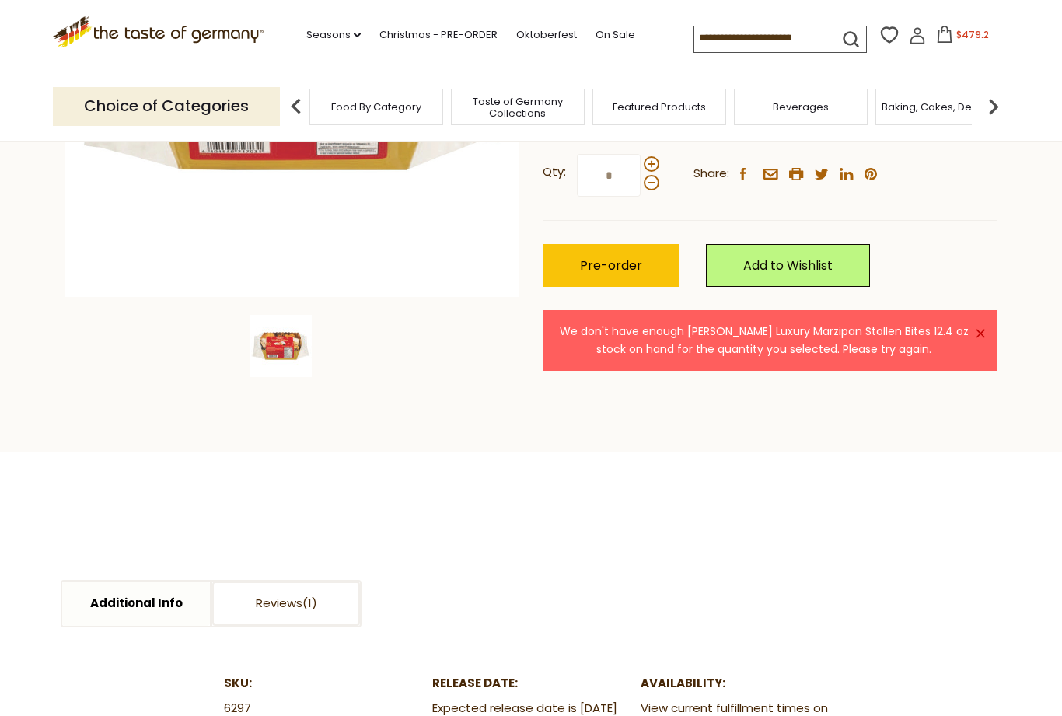
click at [656, 183] on span at bounding box center [652, 183] width 16 height 16
click at [640, 183] on input "*" at bounding box center [609, 175] width 64 height 43
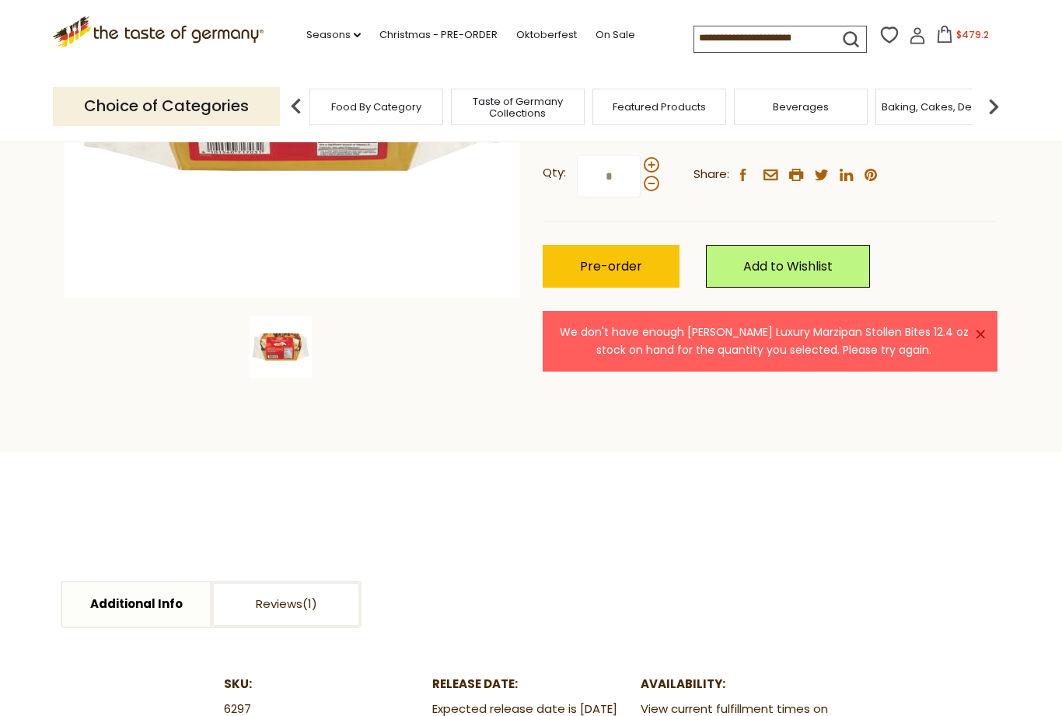
click at [652, 182] on span at bounding box center [652, 184] width 16 height 16
click at [640, 182] on input "*" at bounding box center [609, 176] width 64 height 43
type input "*"
click at [634, 271] on button "Pre-order" at bounding box center [610, 266] width 137 height 43
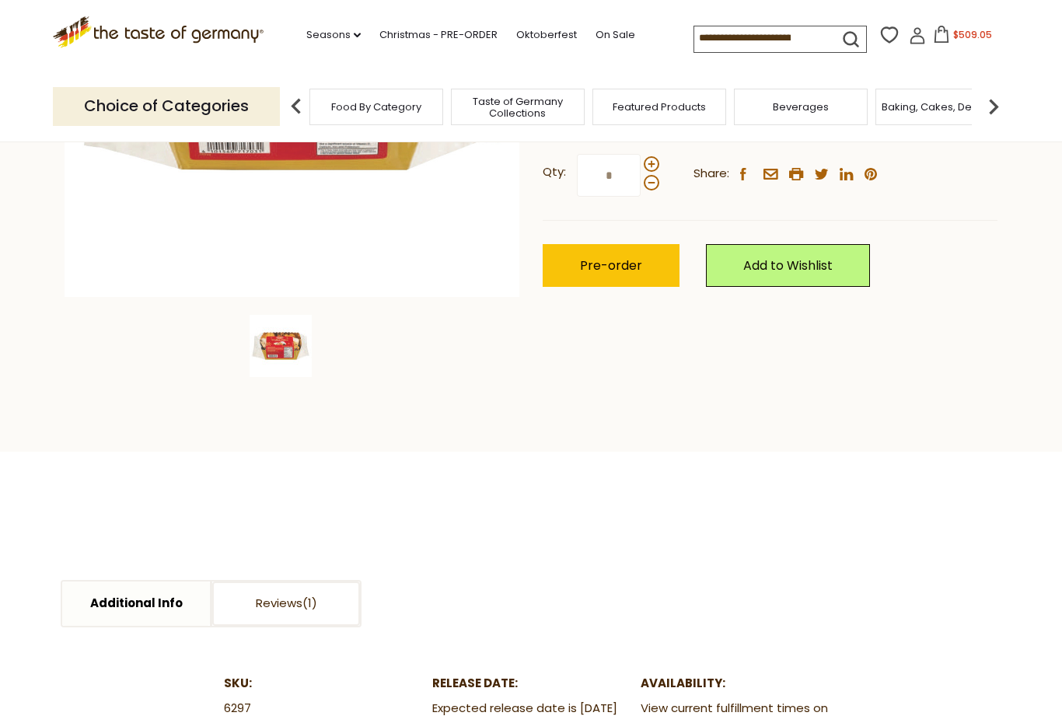
click at [953, 36] on span "$509.05" at bounding box center [972, 34] width 39 height 13
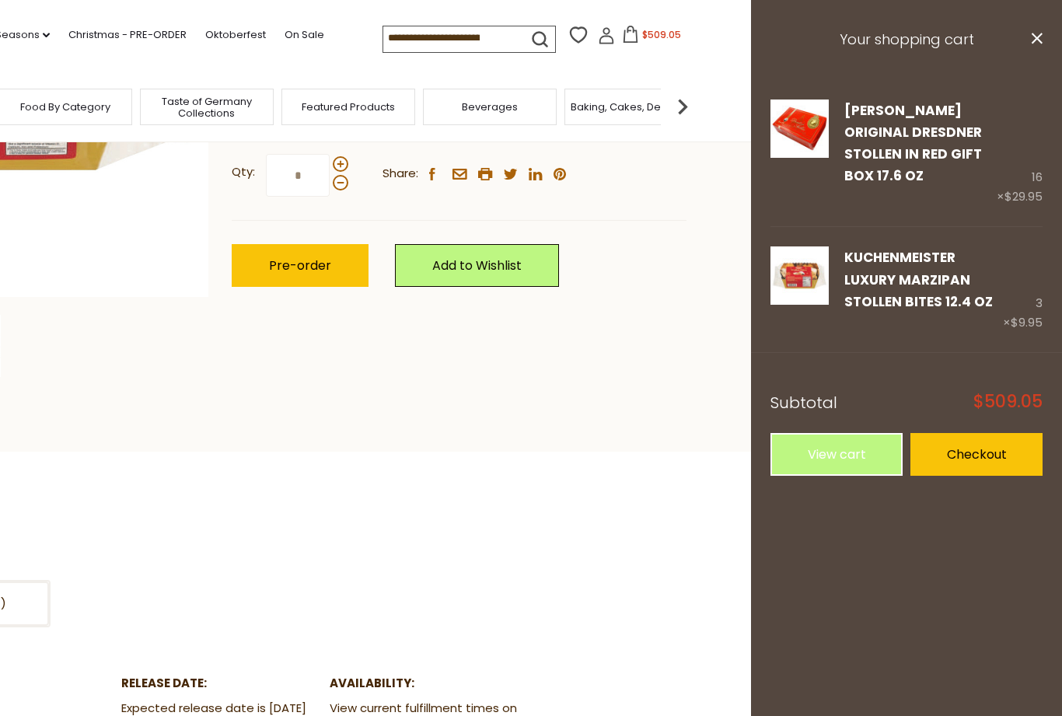
click at [865, 433] on link "View cart" at bounding box center [836, 454] width 132 height 43
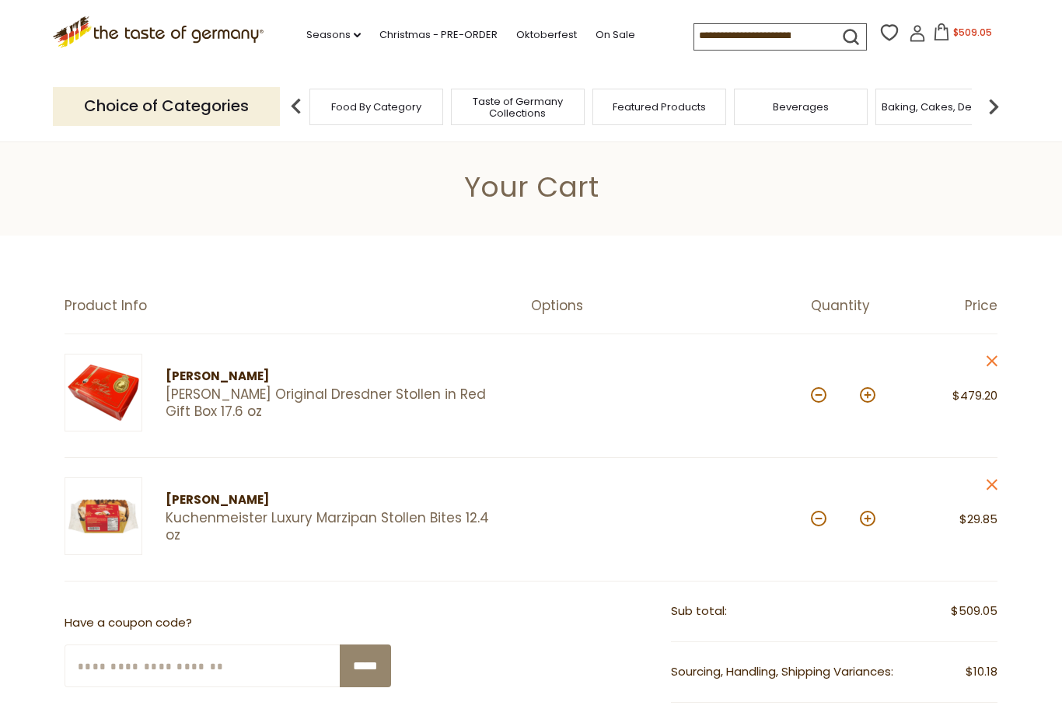
click at [822, 397] on button at bounding box center [819, 395] width 16 height 16
click at [818, 396] on button at bounding box center [819, 395] width 16 height 16
click at [818, 394] on button at bounding box center [819, 395] width 16 height 16
click at [824, 391] on button at bounding box center [819, 395] width 16 height 16
click at [821, 389] on button at bounding box center [819, 395] width 16 height 16
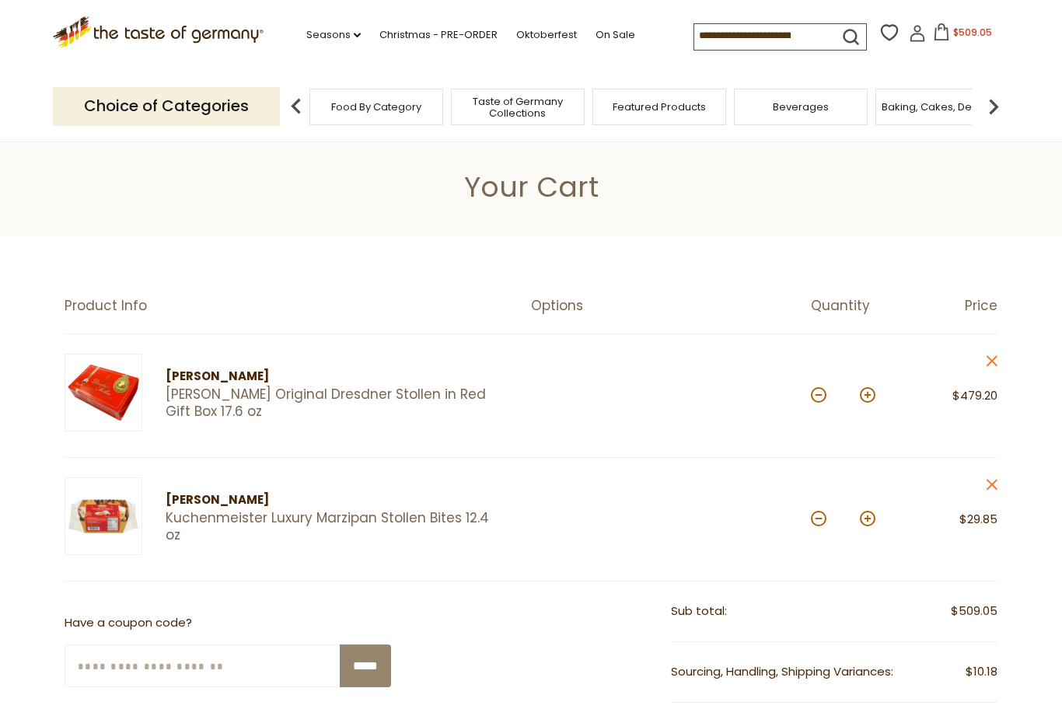
type input "**"
click at [824, 390] on button at bounding box center [819, 395] width 16 height 16
click at [822, 516] on button at bounding box center [819, 519] width 16 height 16
type input "*"
click at [830, 515] on input "*" at bounding box center [842, 519] width 27 height 43
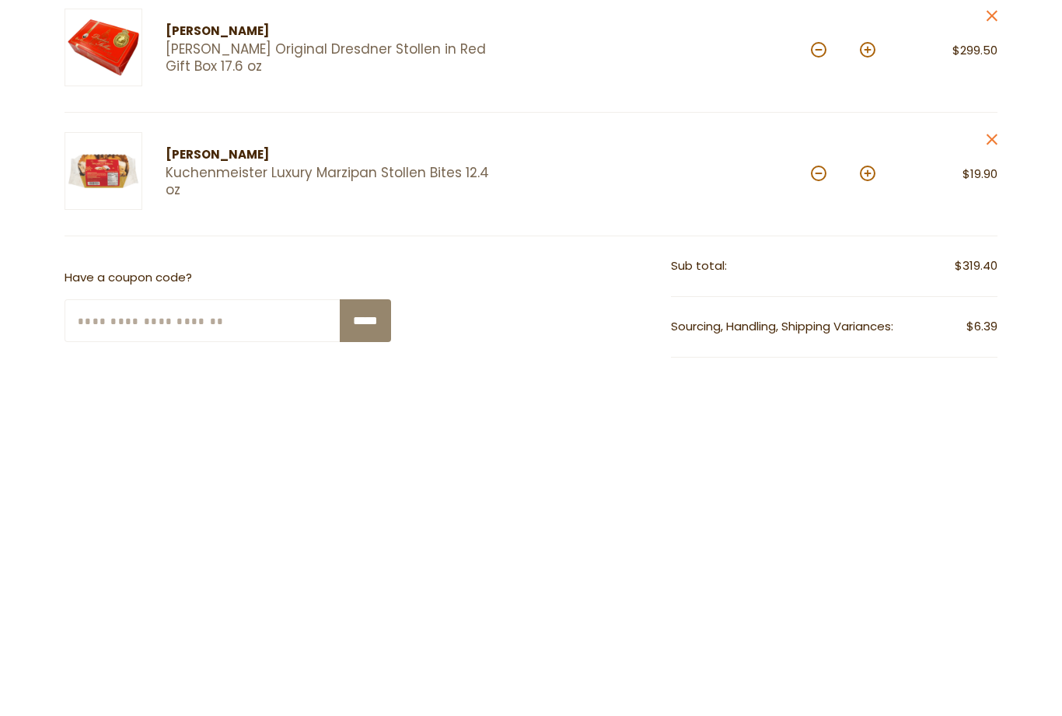
scroll to position [345, 0]
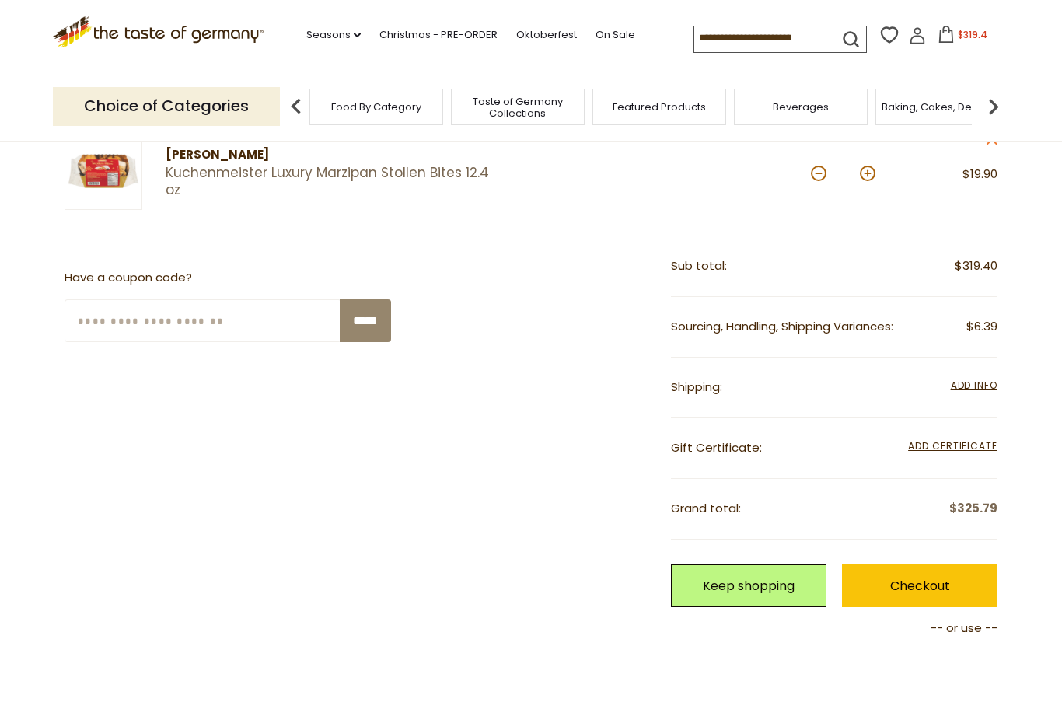
click at [814, 169] on button at bounding box center [819, 174] width 16 height 16
type input "*"
click at [818, 168] on button at bounding box center [819, 174] width 16 height 16
type input "*"
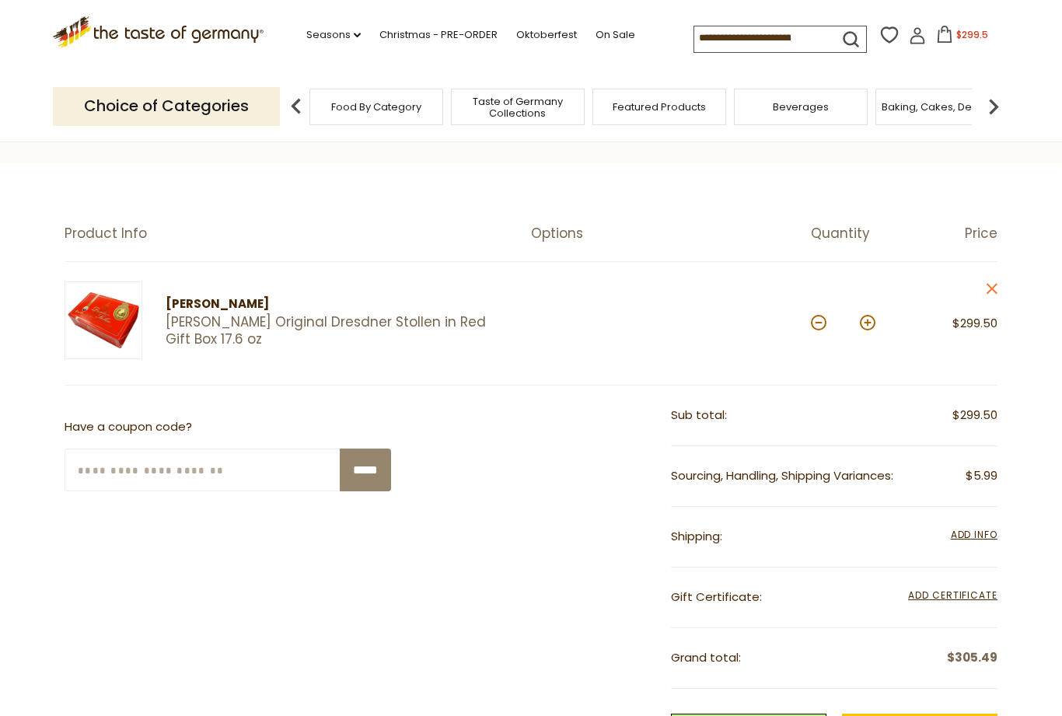
scroll to position [0, 0]
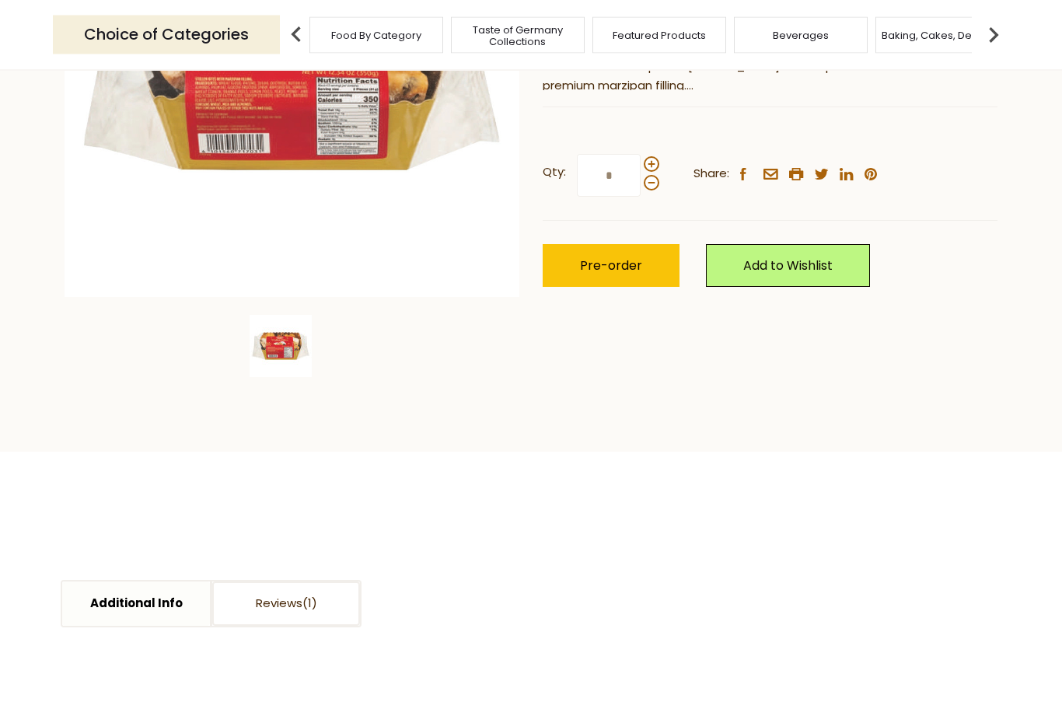
scroll to position [306, 0]
